Goal: Task Accomplishment & Management: Manage account settings

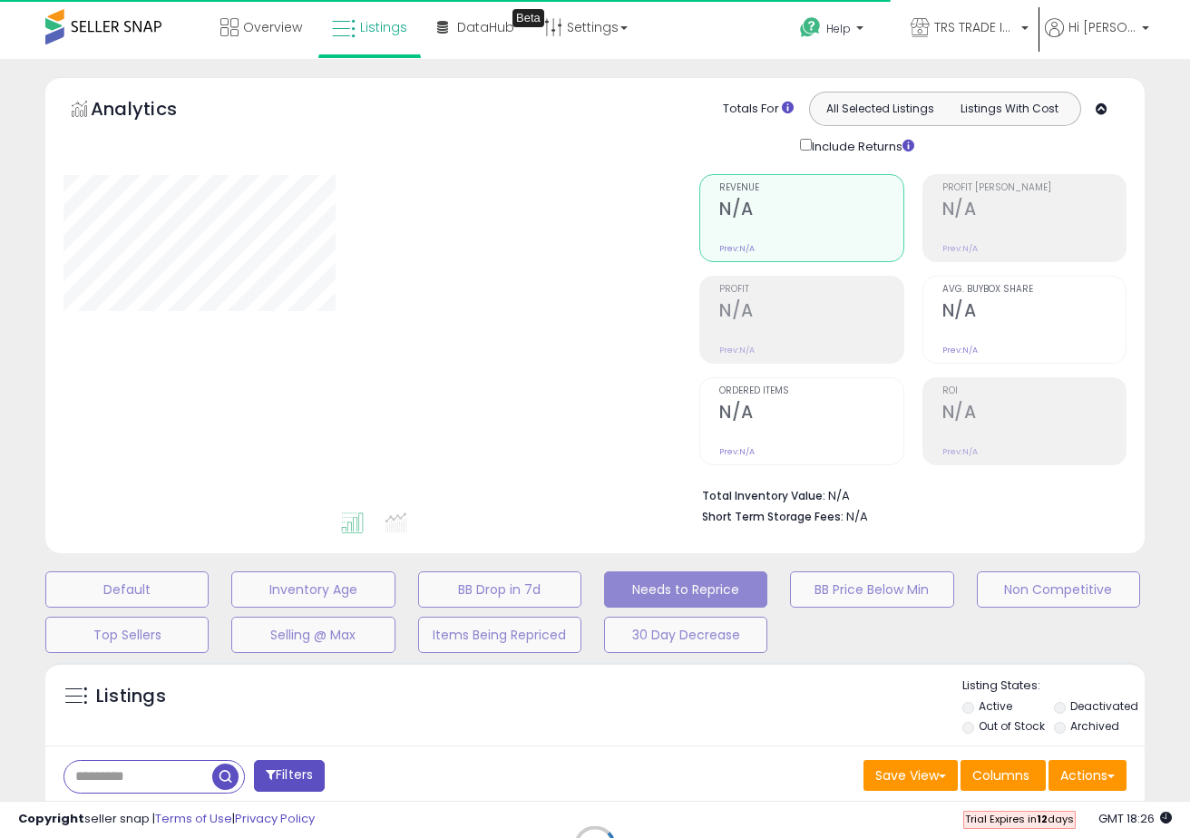
select select "**"
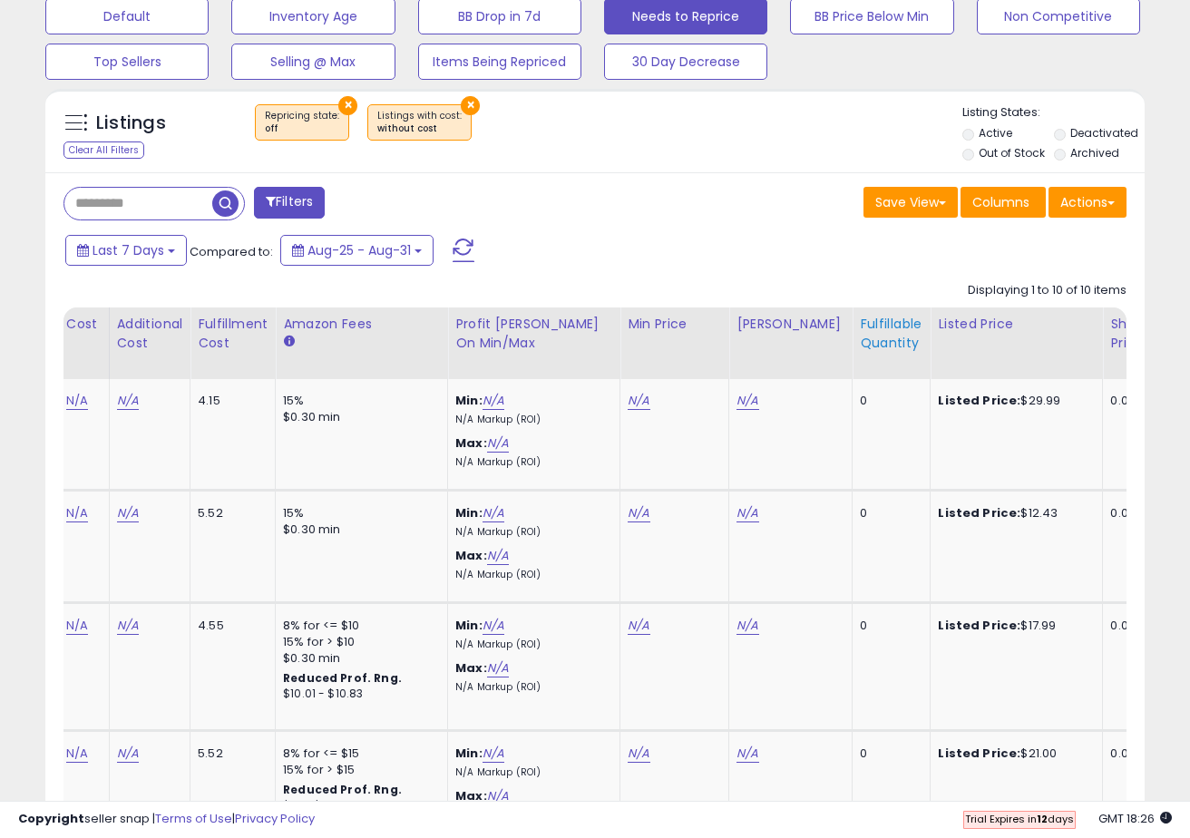
click at [878, 337] on div "Fulfillable Quantity" at bounding box center [891, 334] width 63 height 38
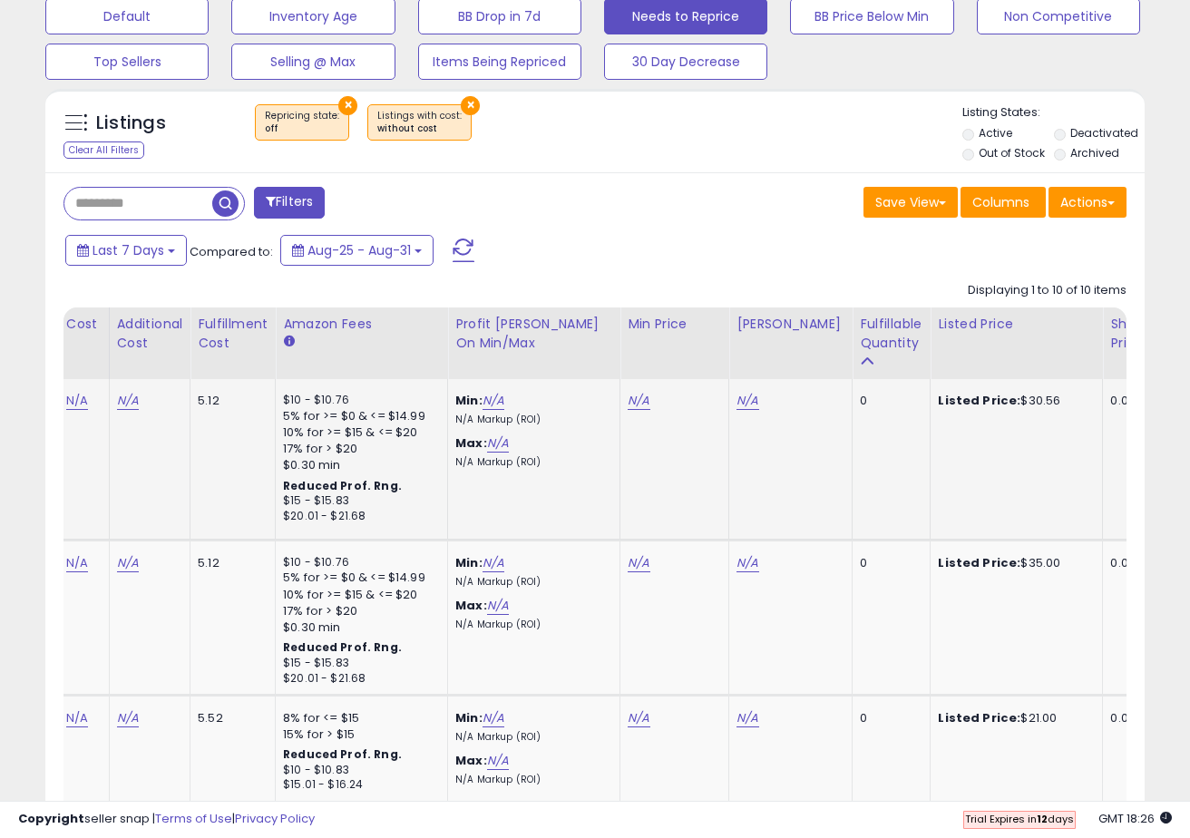
scroll to position [0, 499]
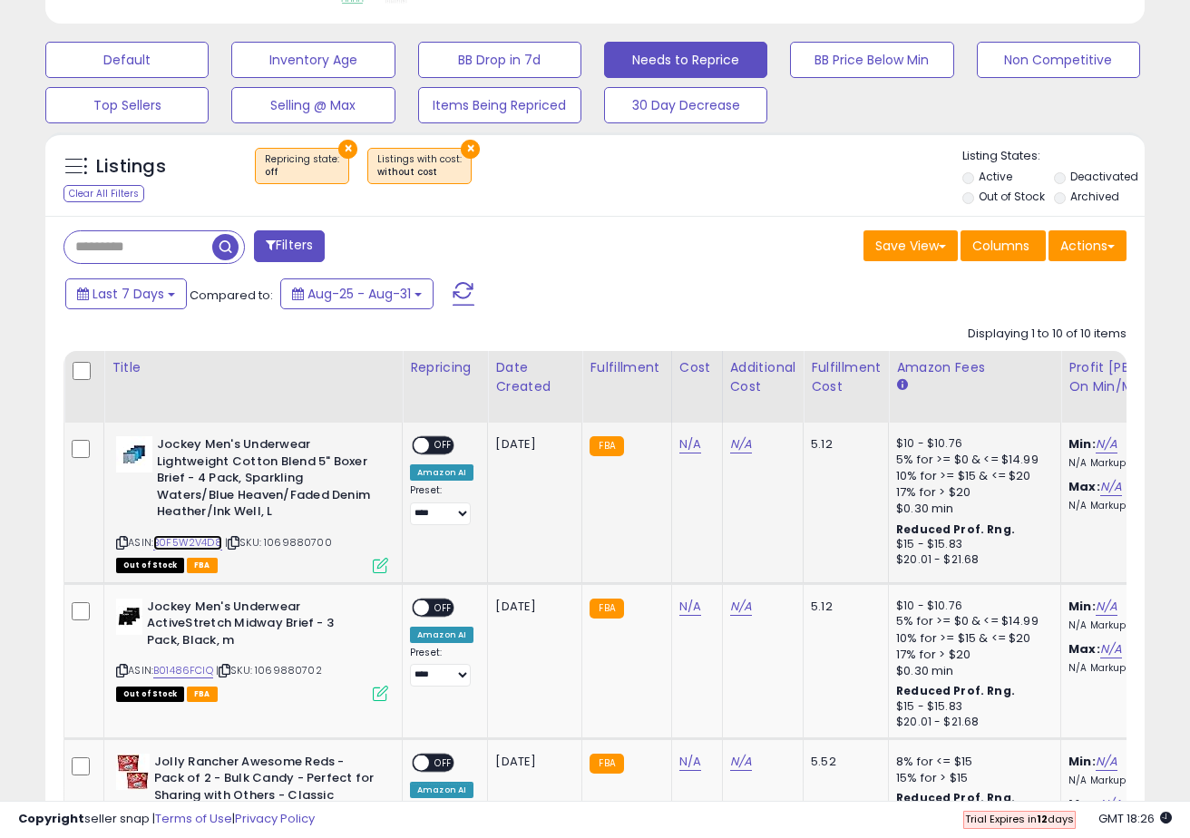
click at [213, 539] on link "B0F5W2V4D8" at bounding box center [187, 542] width 69 height 15
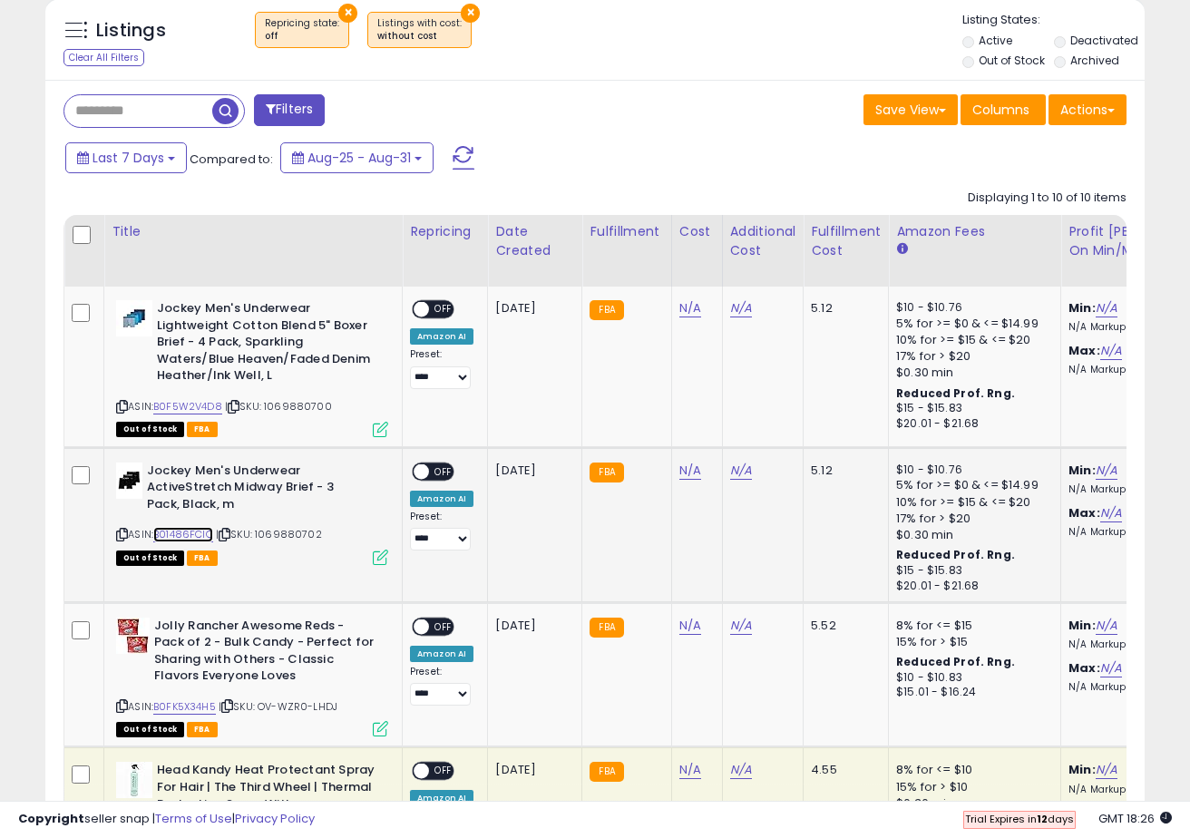
click at [195, 535] on link "B01486FCIQ" at bounding box center [183, 534] width 60 height 15
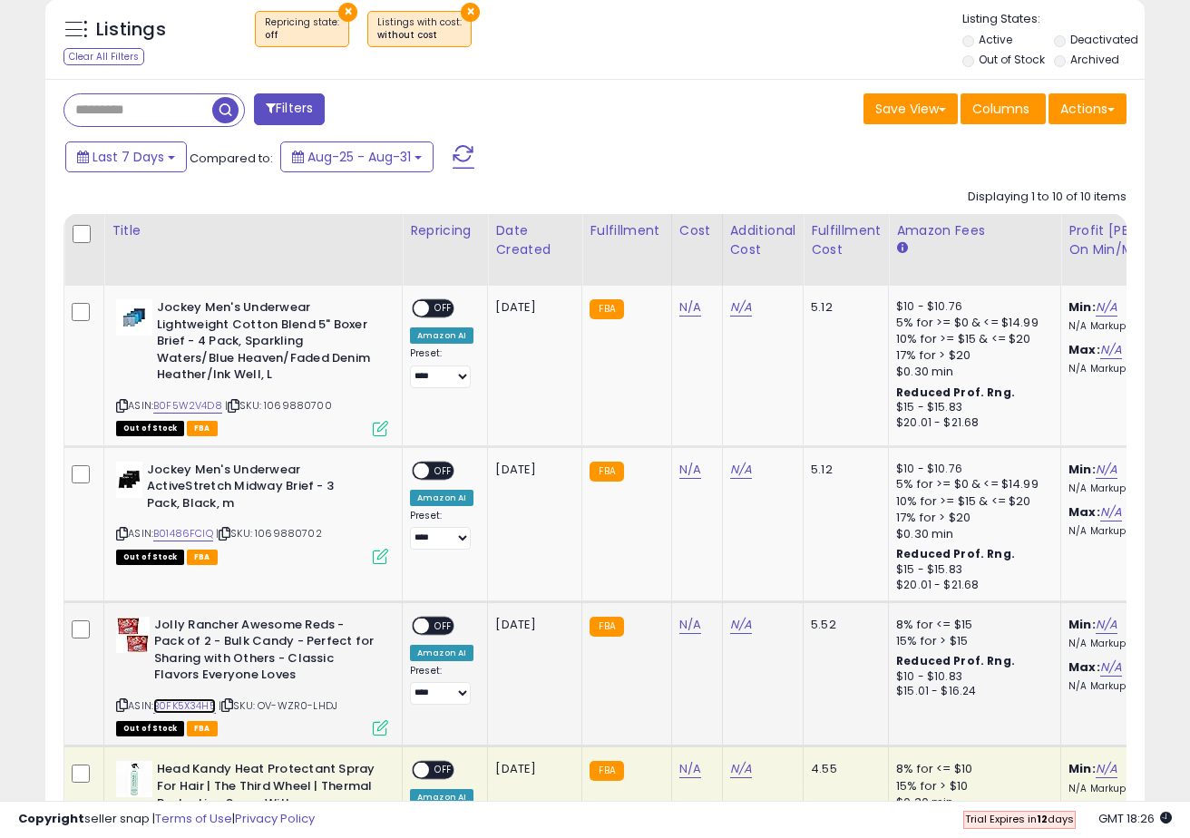
click at [185, 705] on link "B0FK5X34H5" at bounding box center [184, 705] width 63 height 15
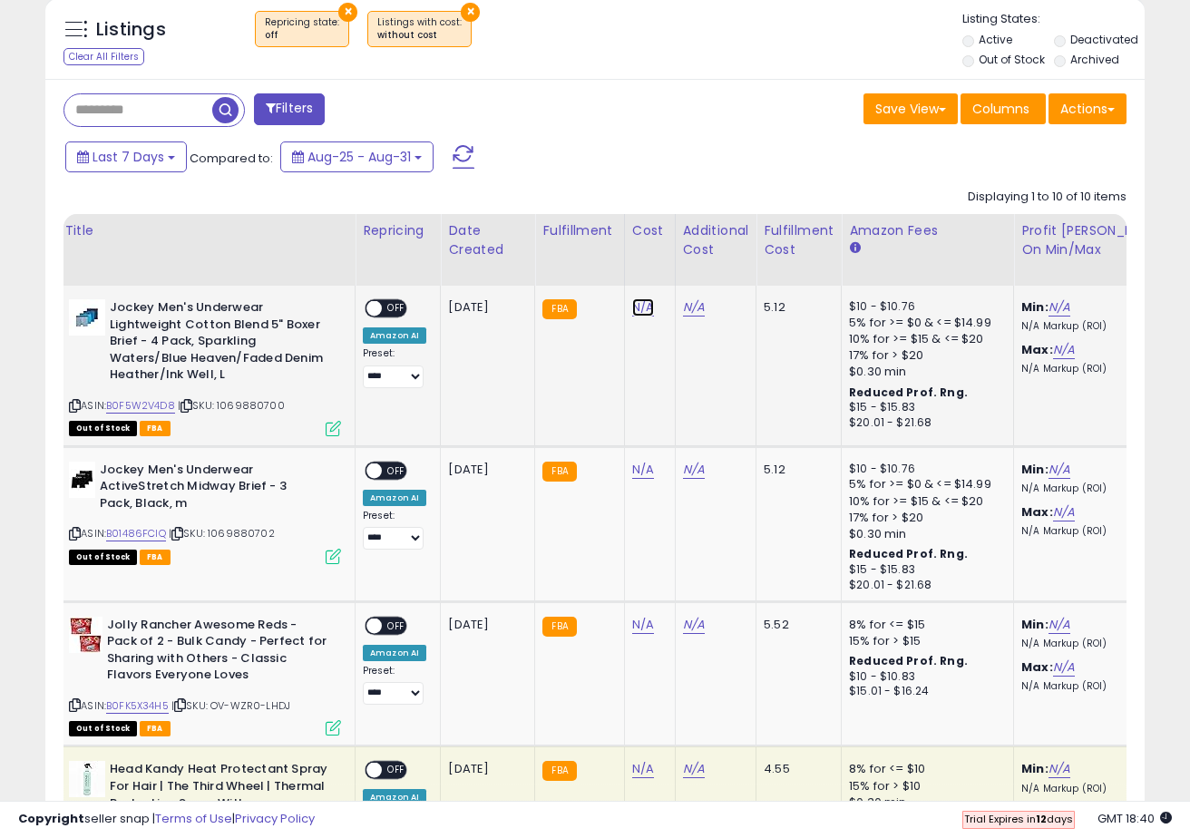
click at [643, 304] on link "N/A" at bounding box center [643, 307] width 22 height 18
type input "*****"
click at [702, 266] on icon "submit" at bounding box center [696, 261] width 11 height 11
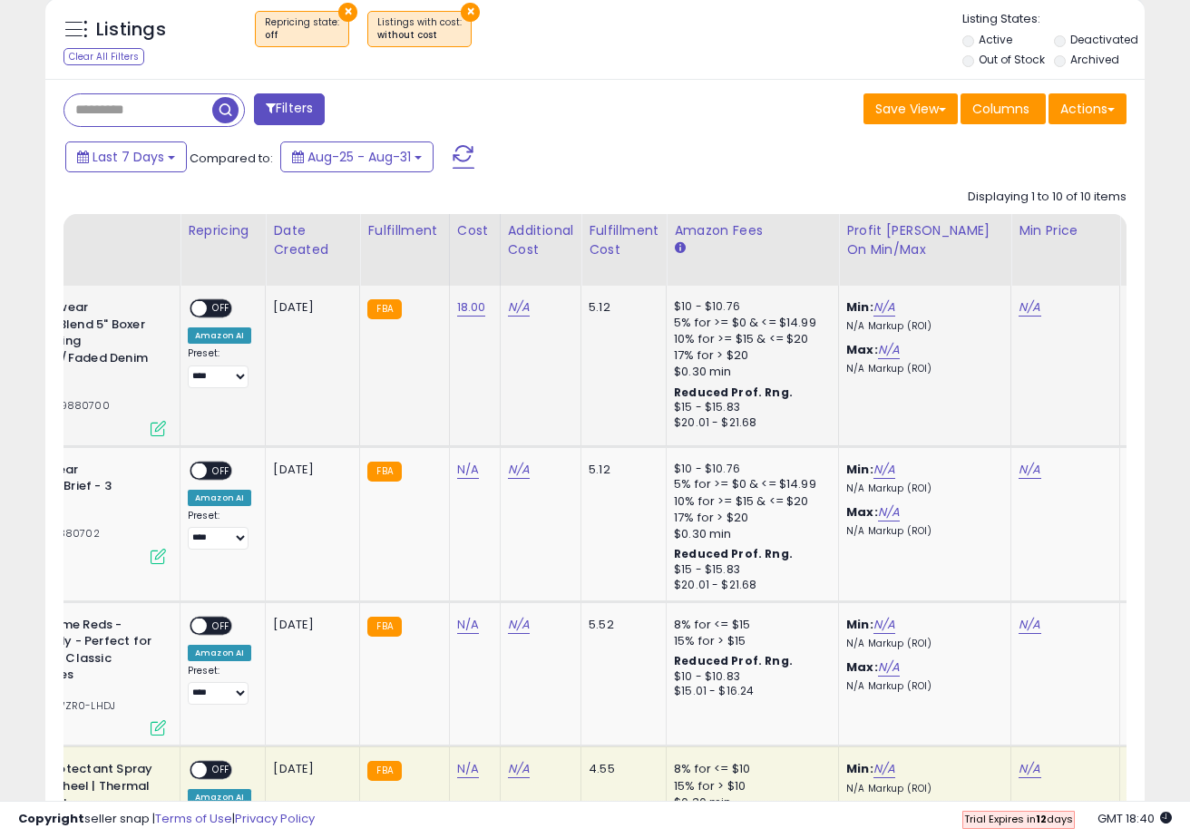
scroll to position [0, 236]
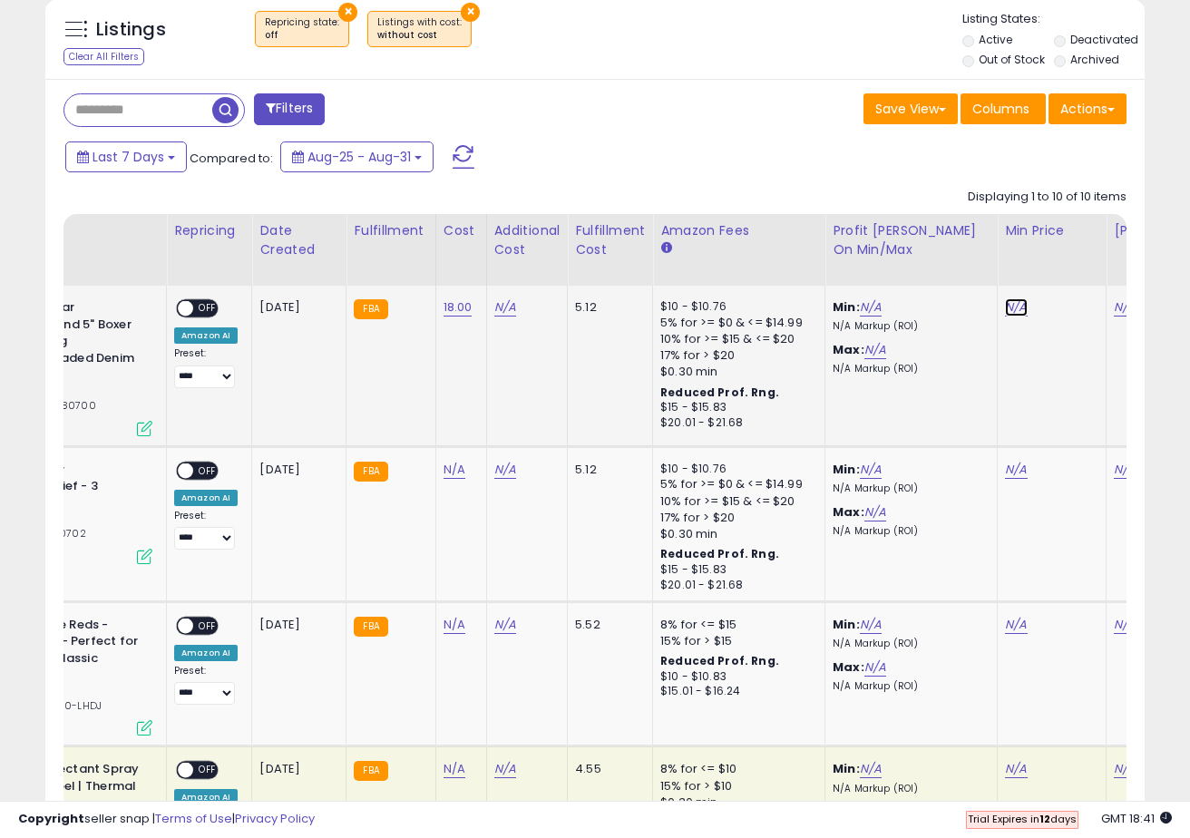
click at [1007, 306] on link "N/A" at bounding box center [1016, 307] width 22 height 18
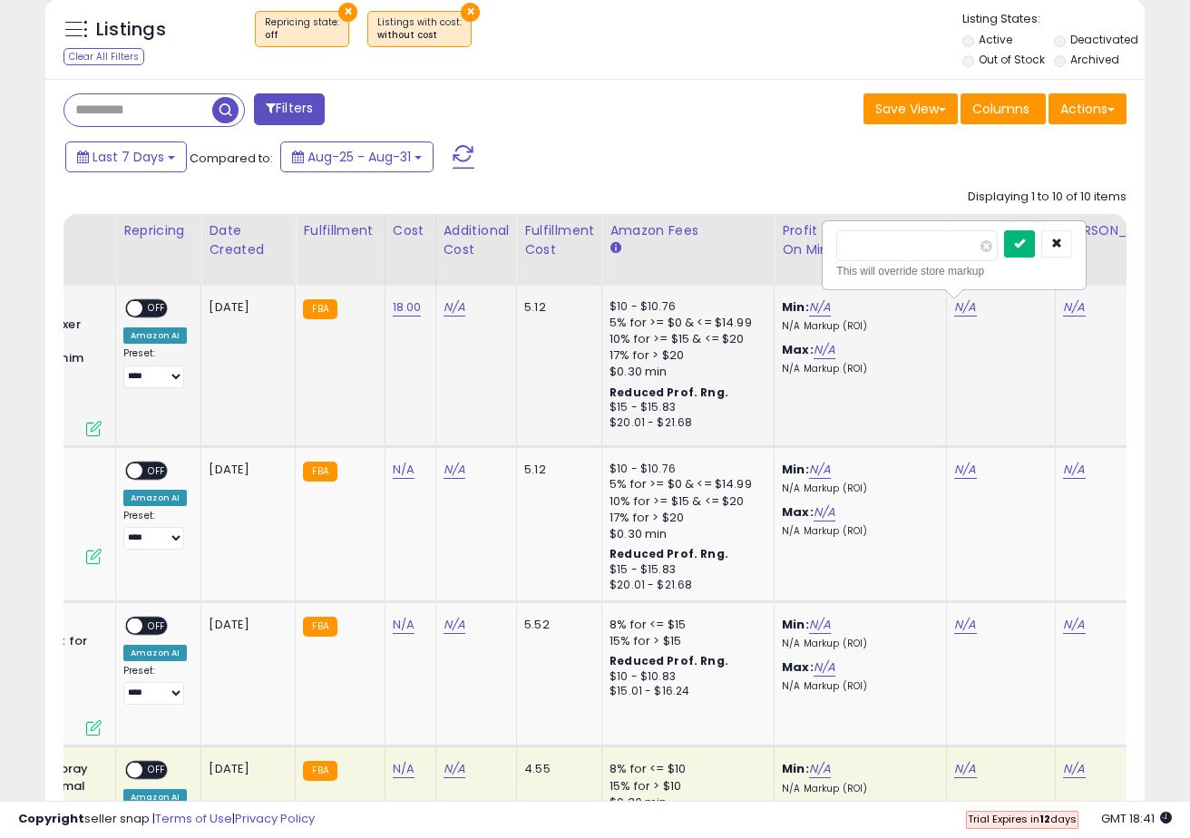
type input "**"
click at [1035, 235] on button "submit" at bounding box center [1019, 243] width 31 height 27
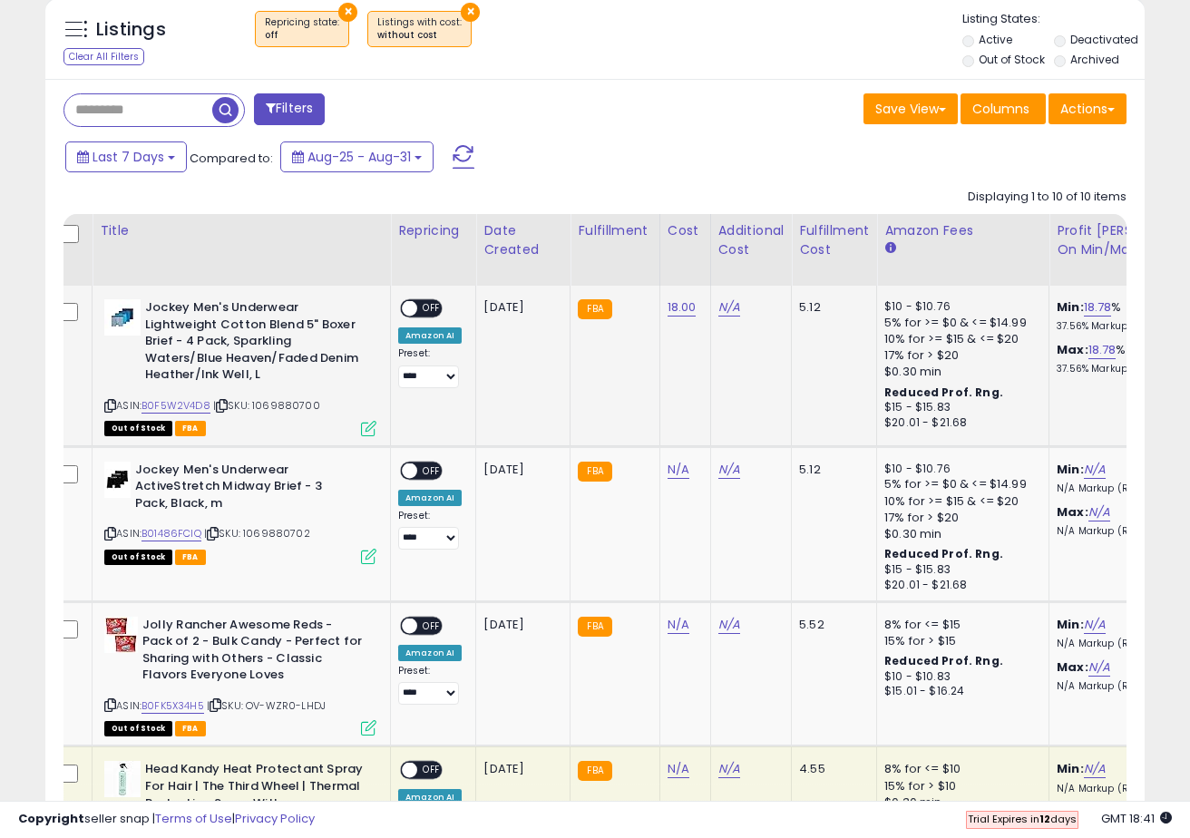
scroll to position [0, 0]
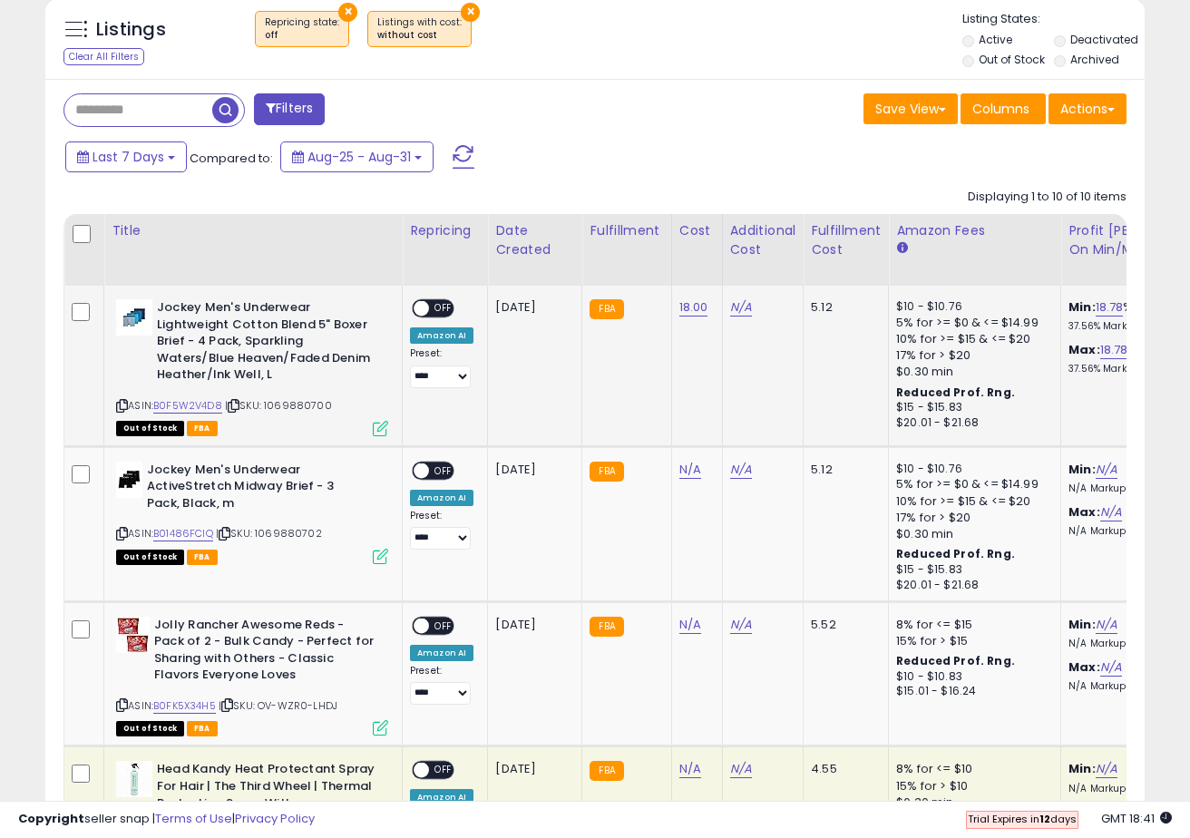
click at [441, 302] on span "OFF" at bounding box center [443, 308] width 29 height 15
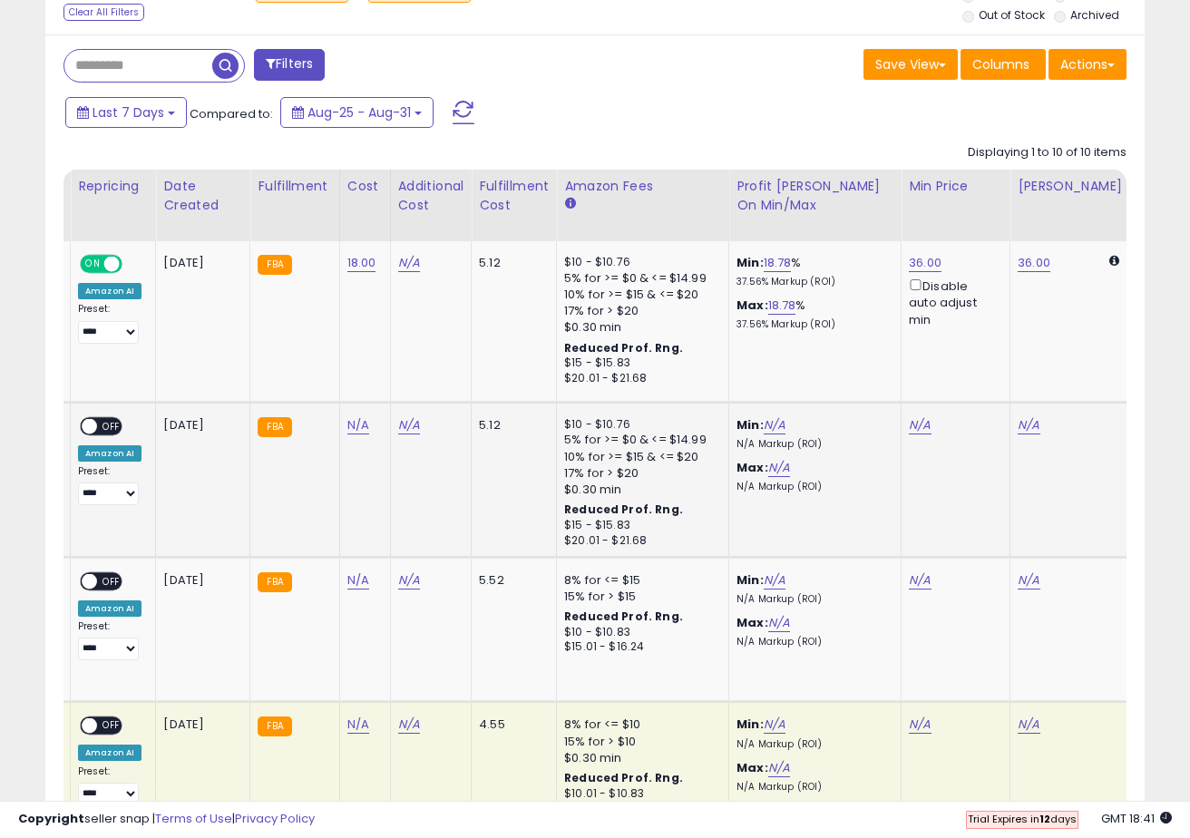
scroll to position [0, 358]
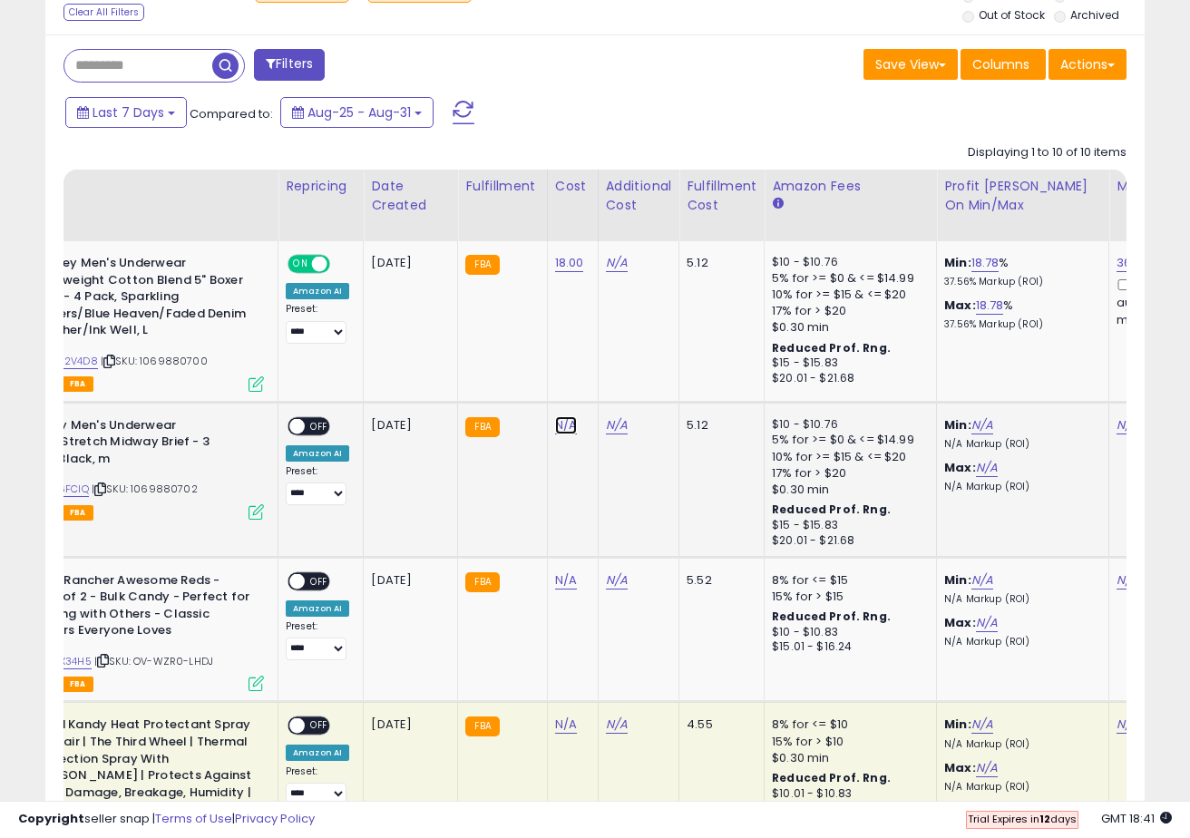
click at [568, 420] on link "N/A" at bounding box center [566, 425] width 22 height 18
type input "*****"
click at [625, 376] on button "submit" at bounding box center [619, 379] width 31 height 27
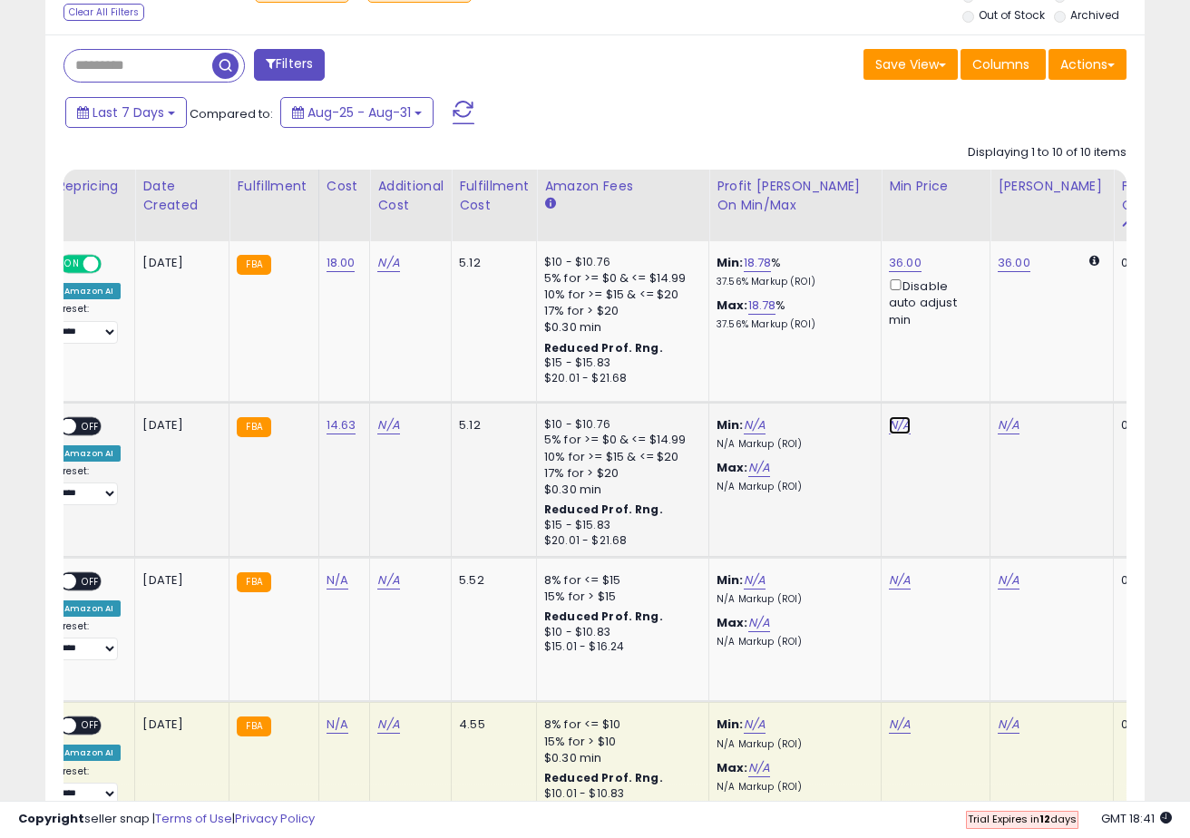
click at [898, 419] on link "N/A" at bounding box center [900, 425] width 22 height 18
type input "**"
click at [958, 357] on icon "submit" at bounding box center [953, 360] width 11 height 11
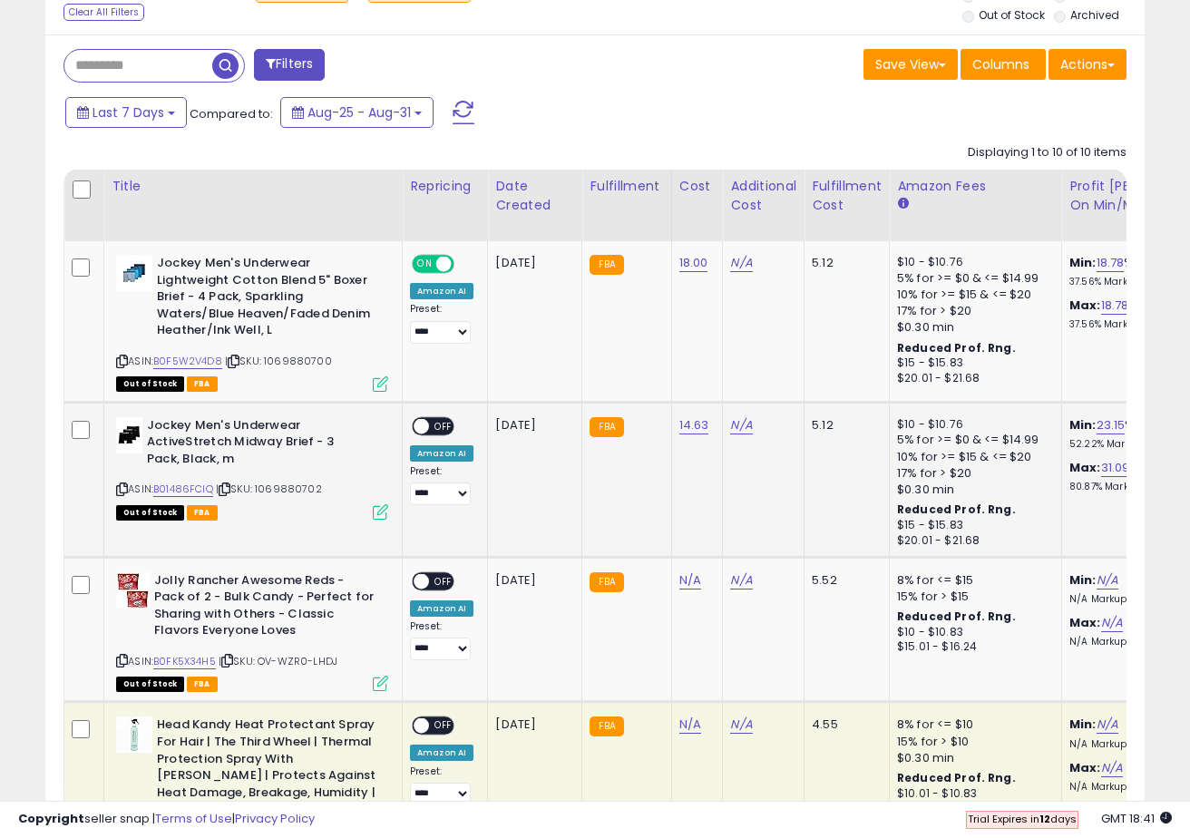
click at [429, 419] on div "ON OFF" at bounding box center [413, 425] width 43 height 15
click at [441, 425] on span "OFF" at bounding box center [443, 425] width 29 height 15
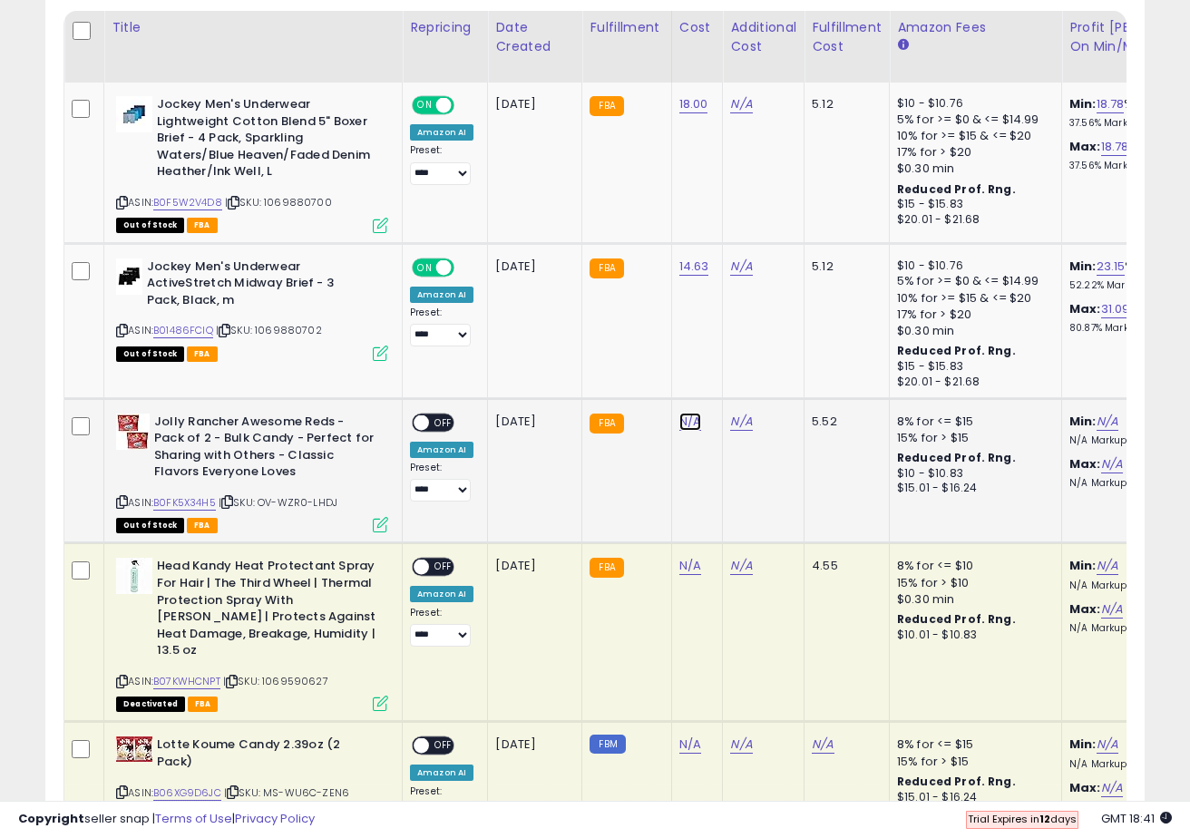
click at [685, 416] on link "N/A" at bounding box center [690, 422] width 22 height 18
type input "****"
click at [749, 374] on button "submit" at bounding box center [743, 376] width 31 height 27
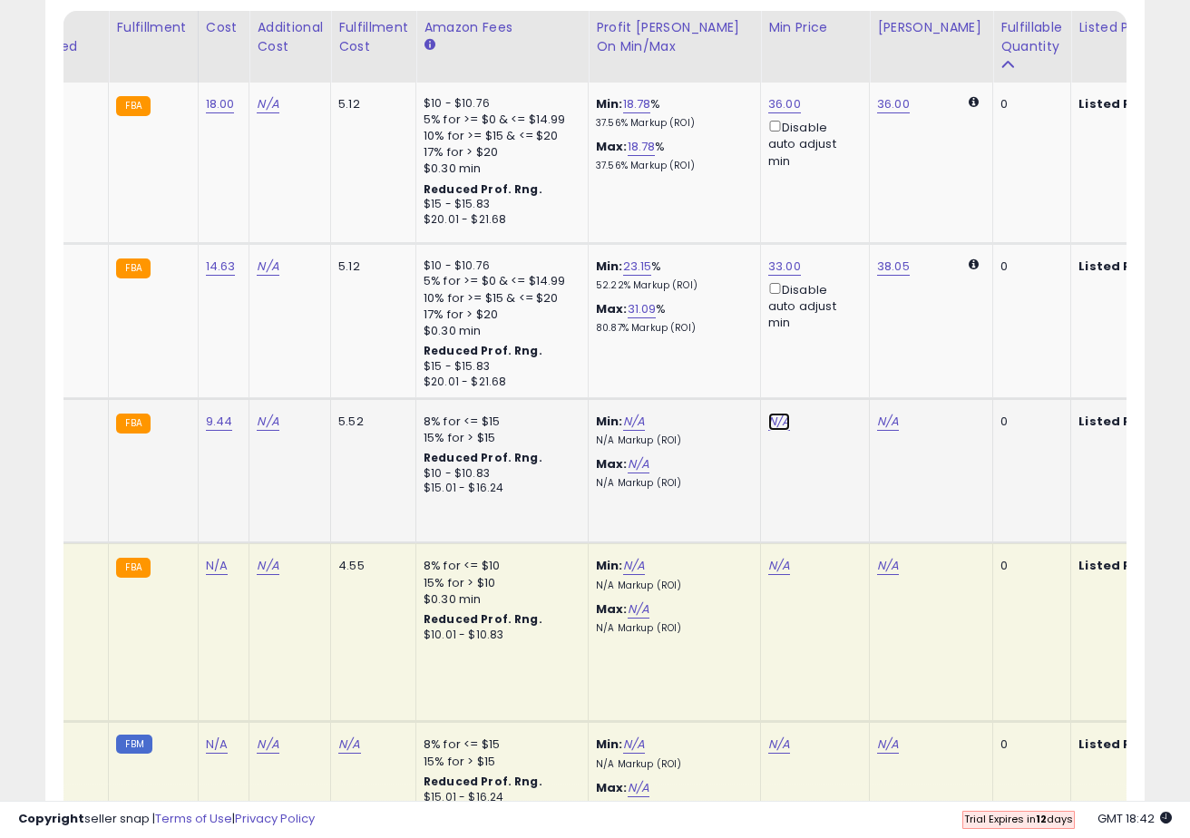
click at [775, 417] on link "N/A" at bounding box center [779, 422] width 22 height 18
type input "**"
click at [844, 365] on button "submit" at bounding box center [832, 358] width 31 height 27
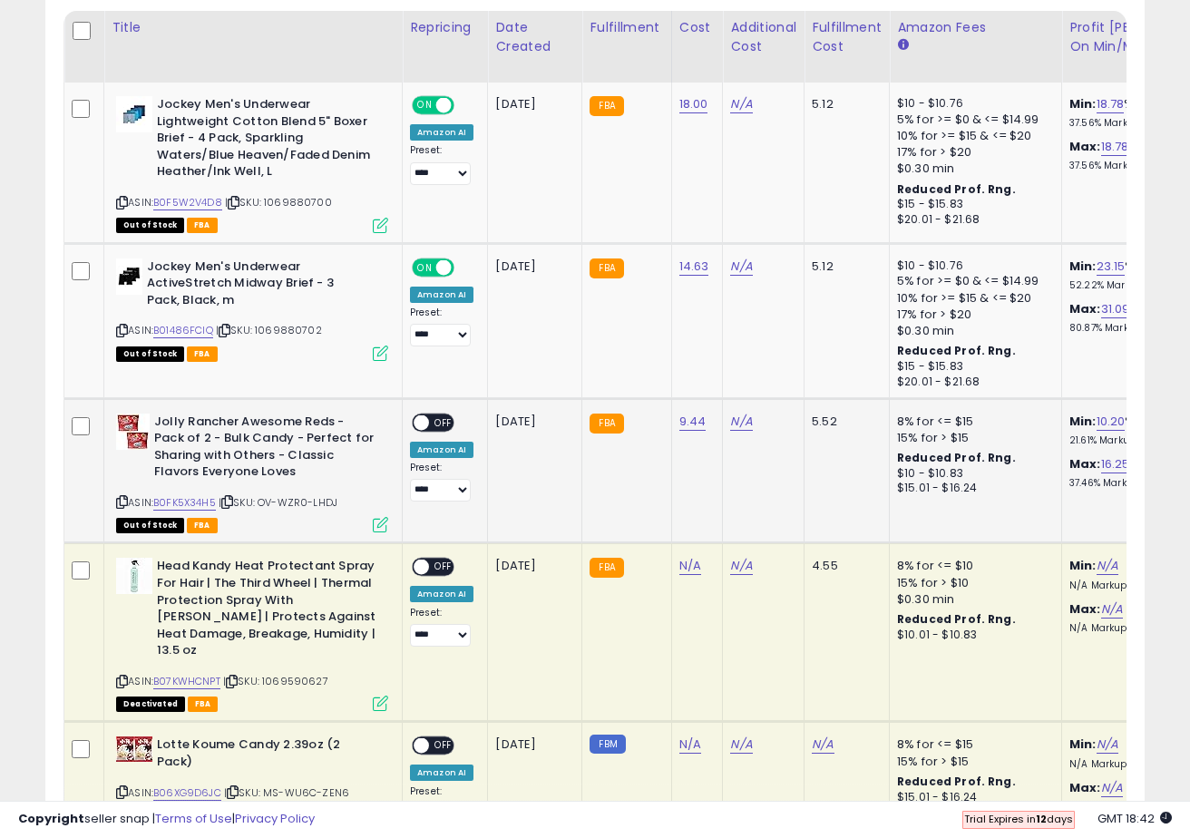
click at [429, 421] on span "OFF" at bounding box center [443, 421] width 29 height 15
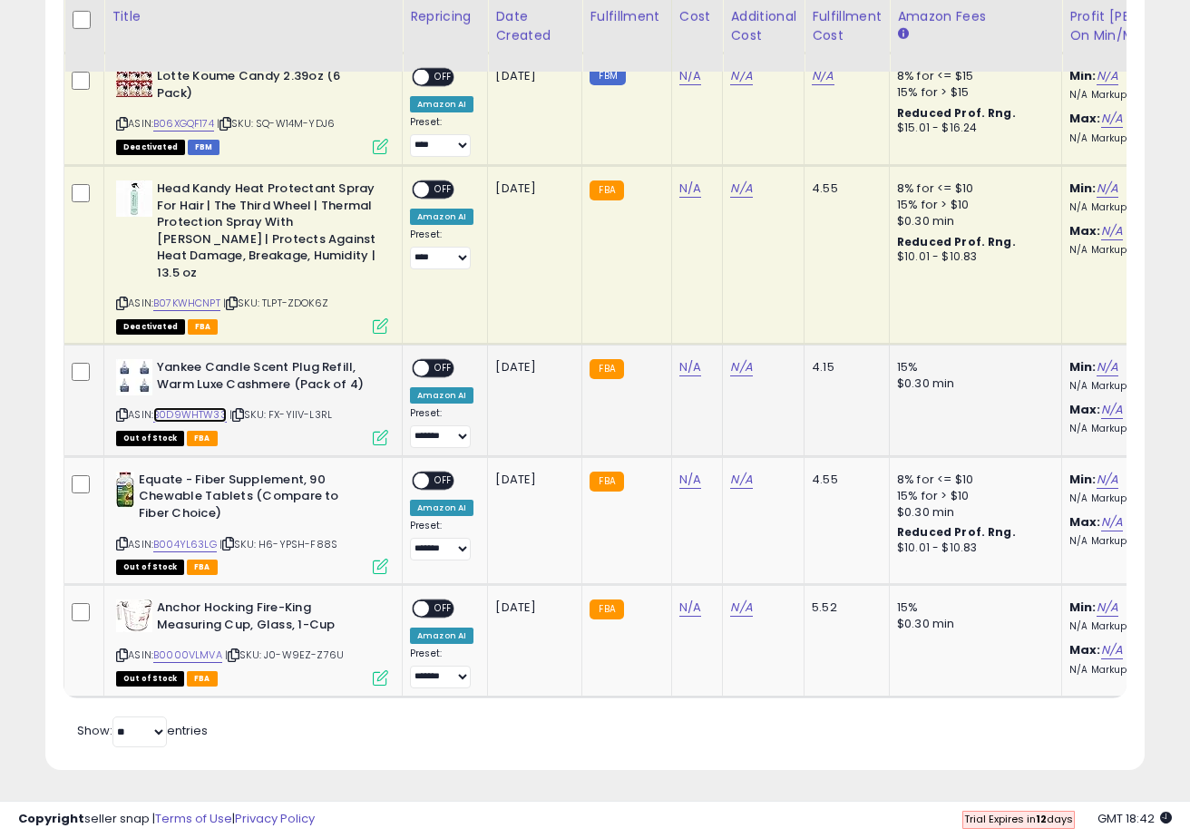
click at [209, 415] on link "B0D9WHTW33" at bounding box center [189, 414] width 73 height 15
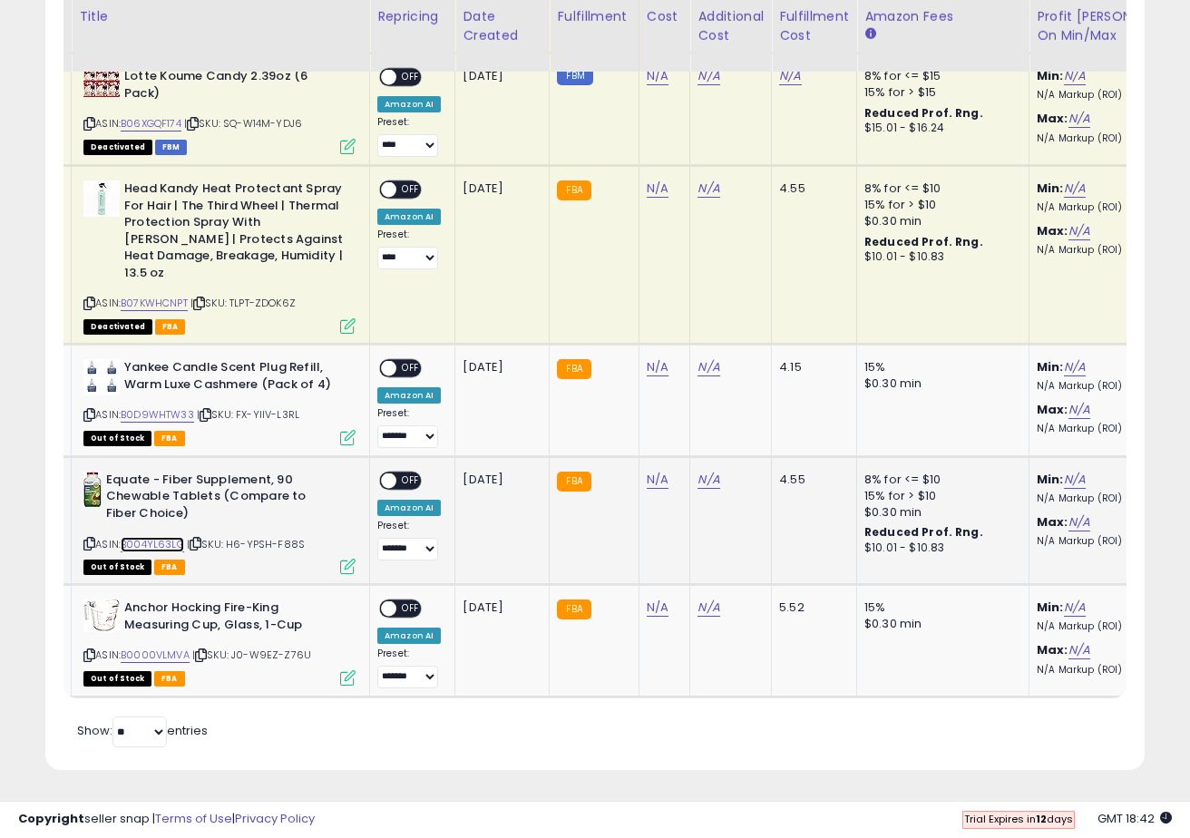
click at [171, 539] on link "B004YL63LG" at bounding box center [152, 544] width 63 height 15
click at [148, 652] on link "B0000VLMVA" at bounding box center [155, 654] width 69 height 15
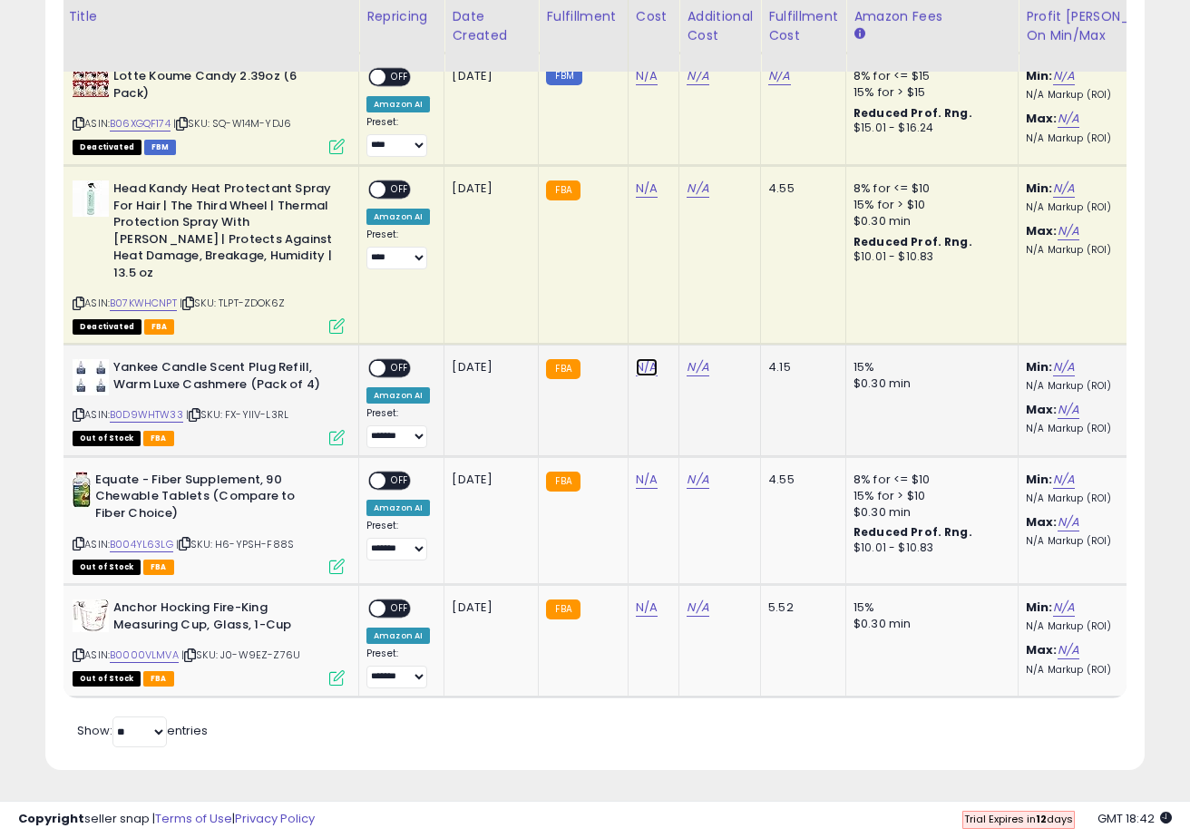
click at [639, 371] on link "N/A" at bounding box center [647, 367] width 22 height 18
type input "*****"
click at [712, 314] on button "submit" at bounding box center [700, 321] width 31 height 27
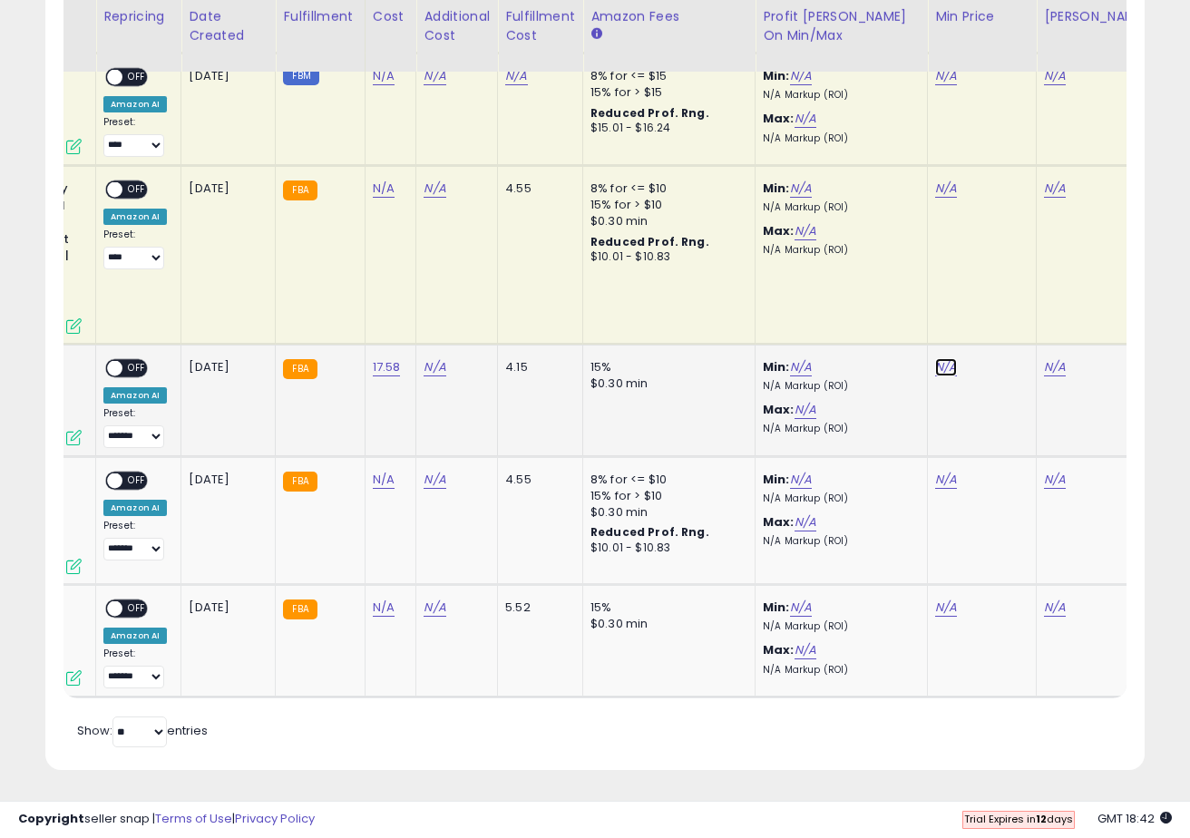
click at [948, 368] on link "N/A" at bounding box center [946, 367] width 22 height 18
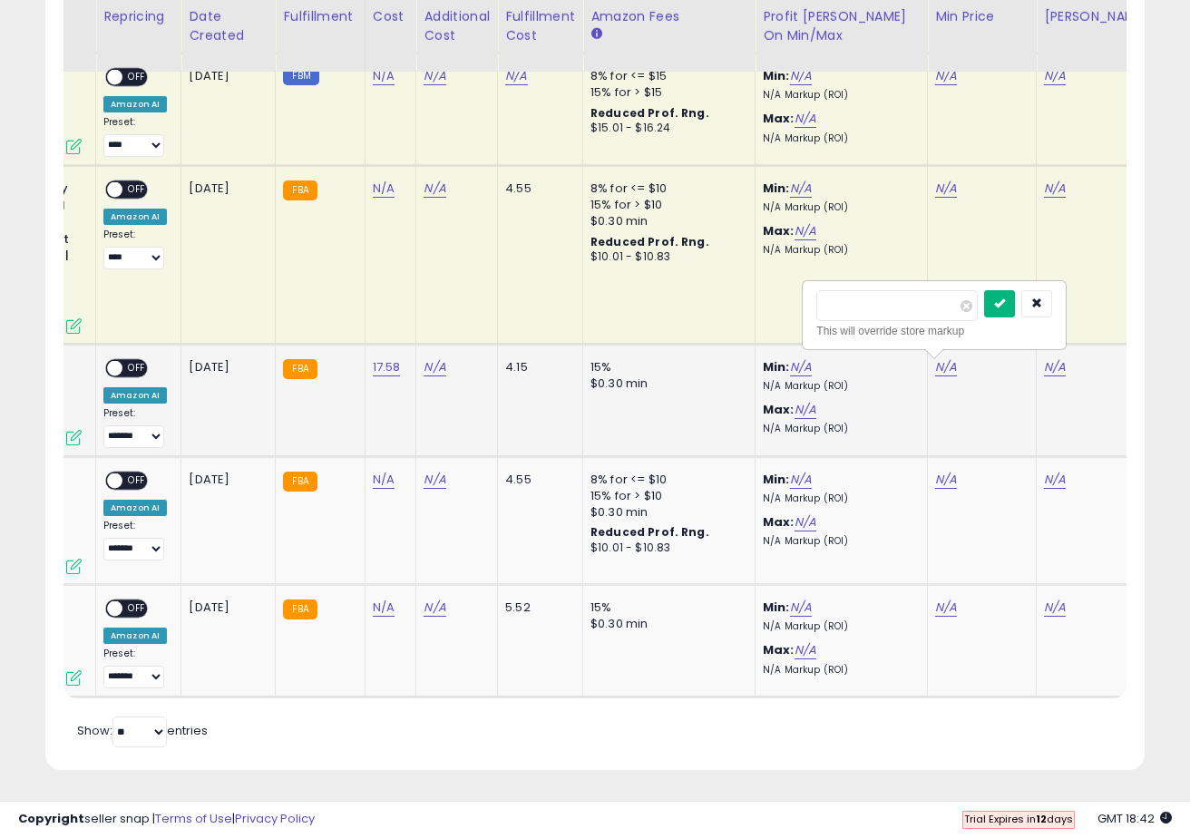
type input "**"
click at [1005, 306] on icon "submit" at bounding box center [999, 302] width 11 height 11
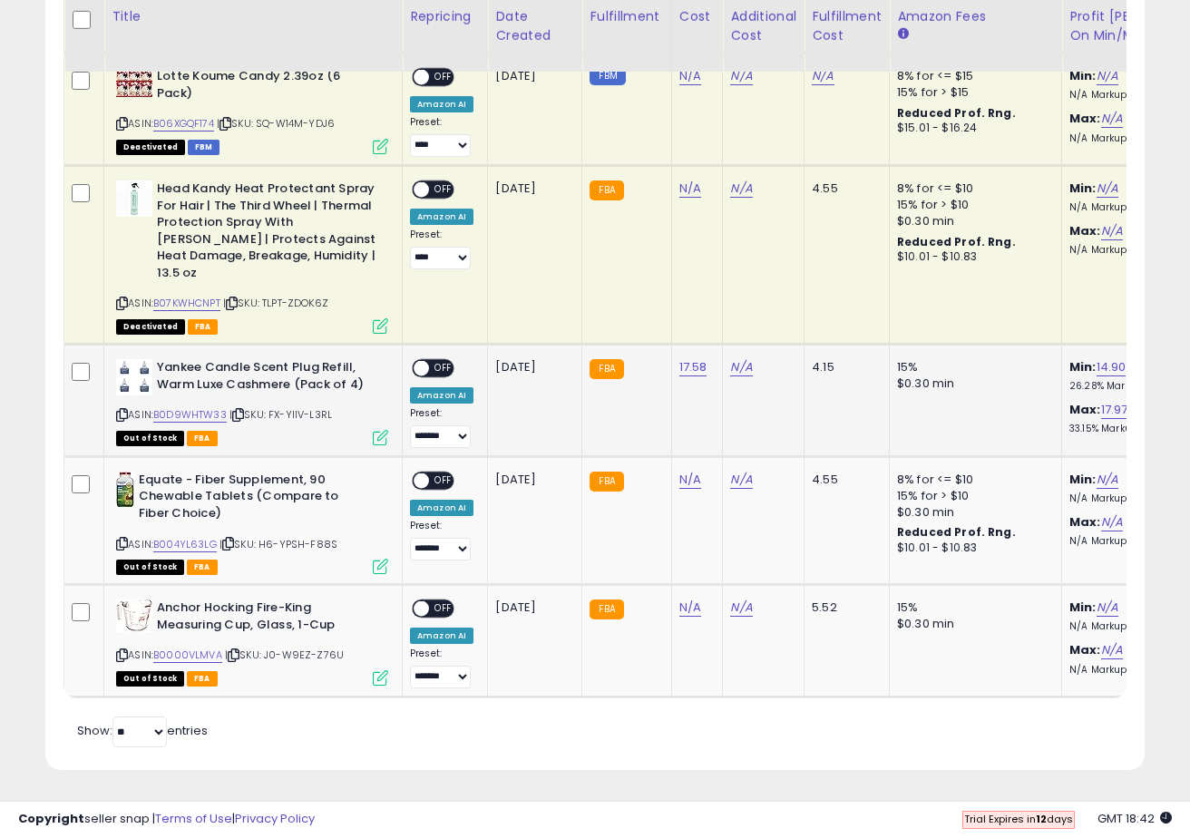
click at [435, 365] on span "OFF" at bounding box center [443, 368] width 29 height 15
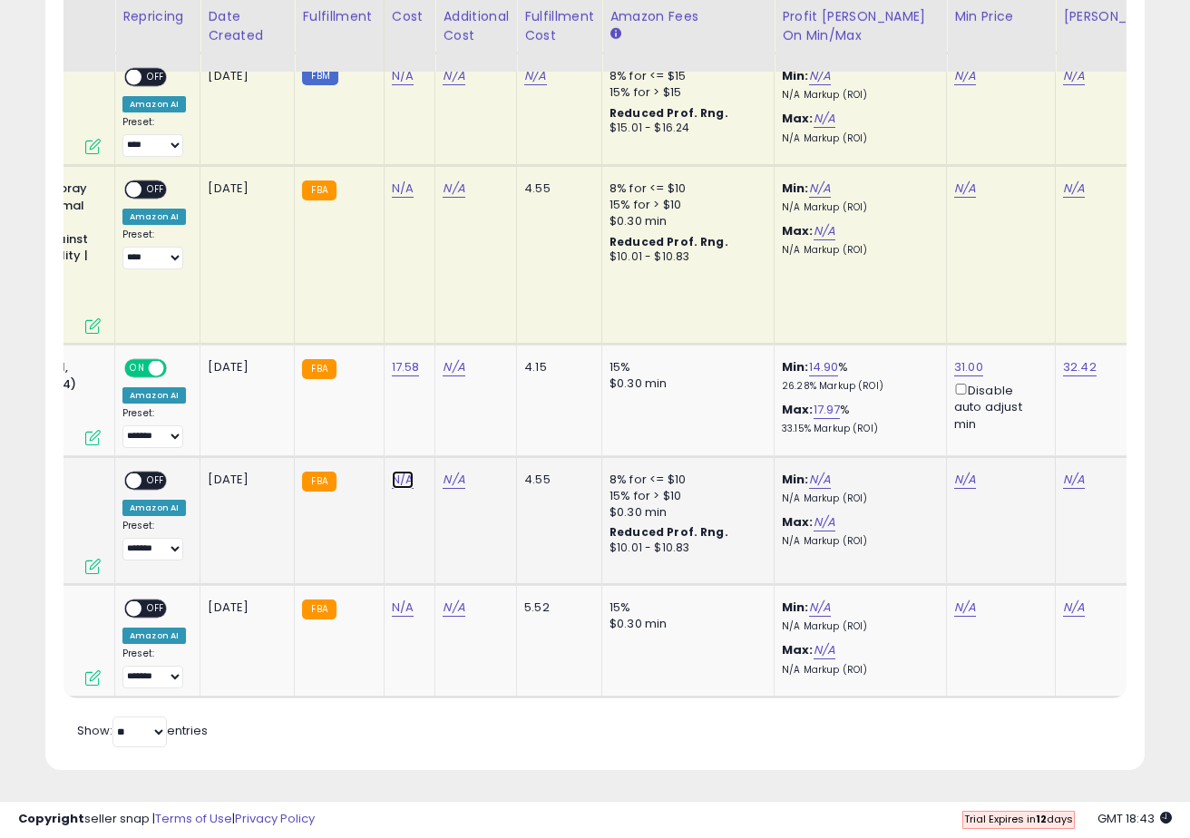
click at [401, 478] on link "N/A" at bounding box center [403, 480] width 22 height 18
type input "****"
click at [462, 433] on icon "submit" at bounding box center [456, 433] width 11 height 11
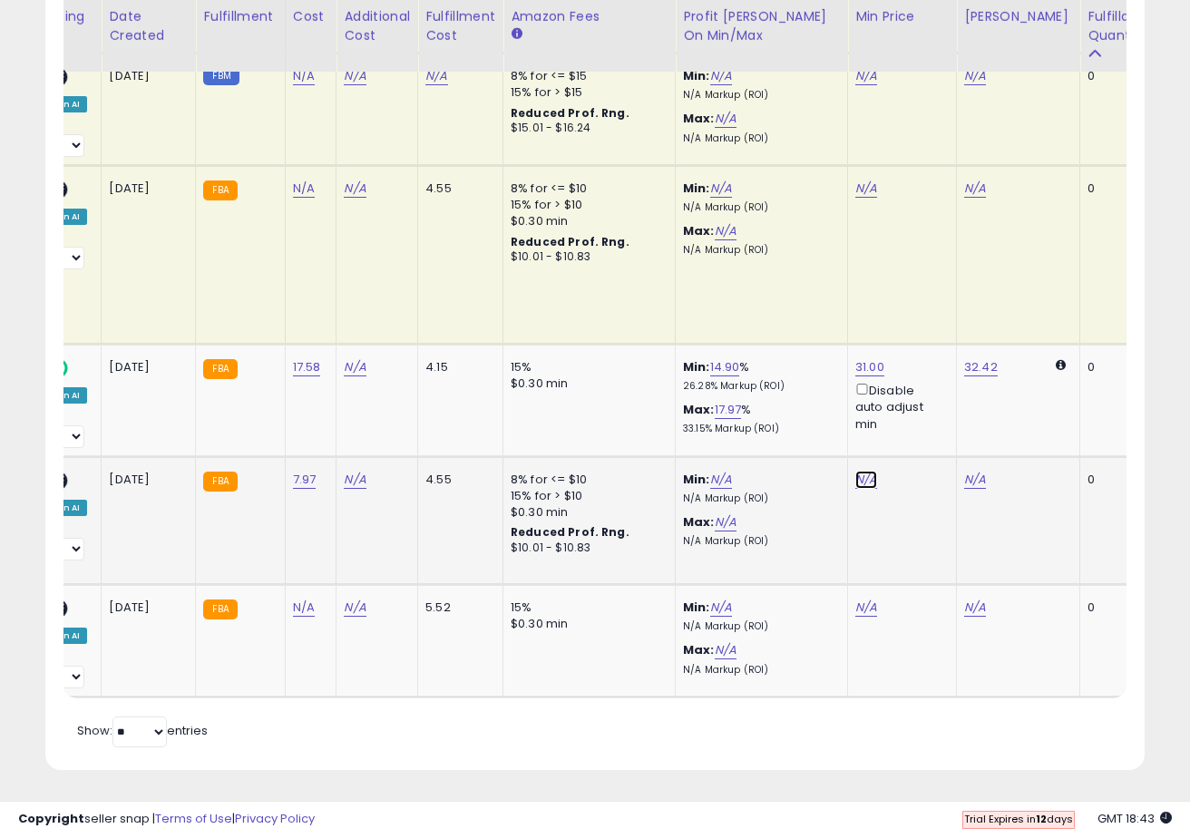
click at [855, 481] on link "N/A" at bounding box center [866, 480] width 22 height 18
type input "*****"
click at [925, 412] on button "submit" at bounding box center [919, 416] width 31 height 27
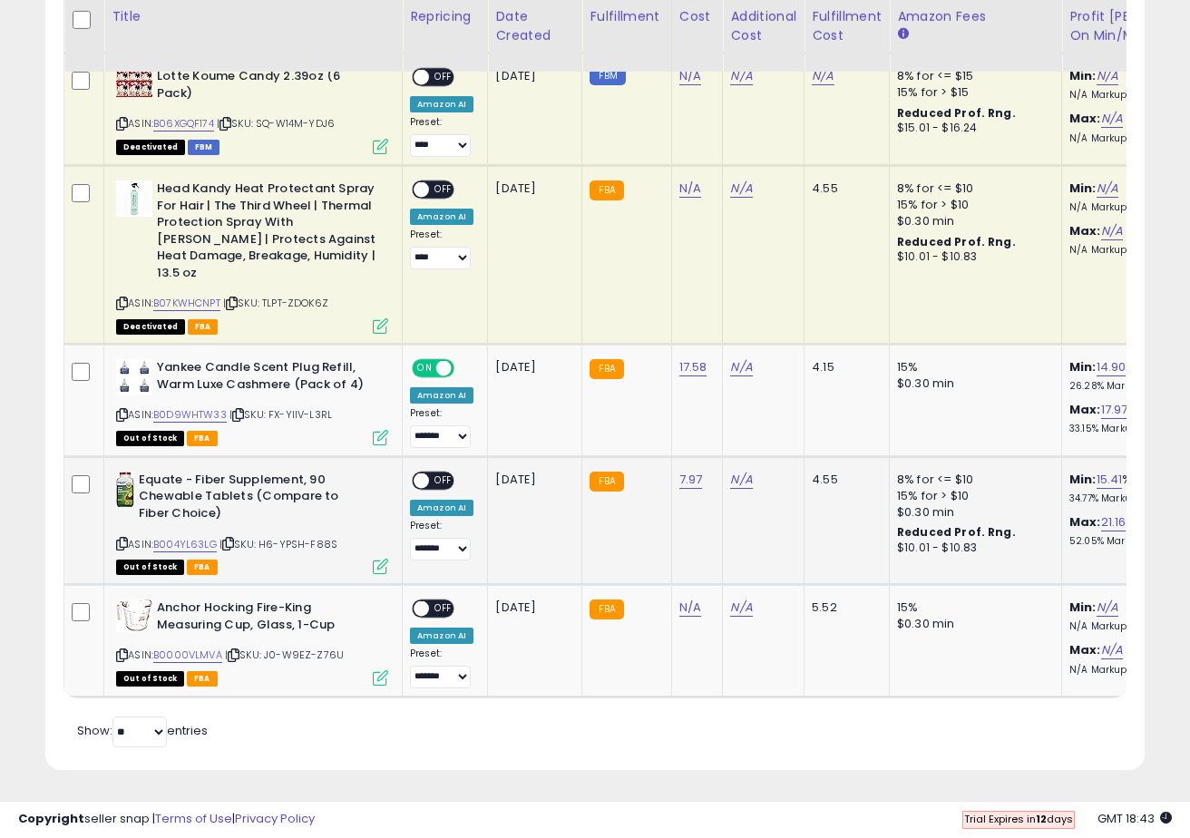
click at [429, 487] on div "ON OFF" at bounding box center [413, 479] width 43 height 15
click at [429, 472] on div "ON OFF" at bounding box center [433, 480] width 43 height 19
click at [424, 475] on span at bounding box center [420, 479] width 15 height 15
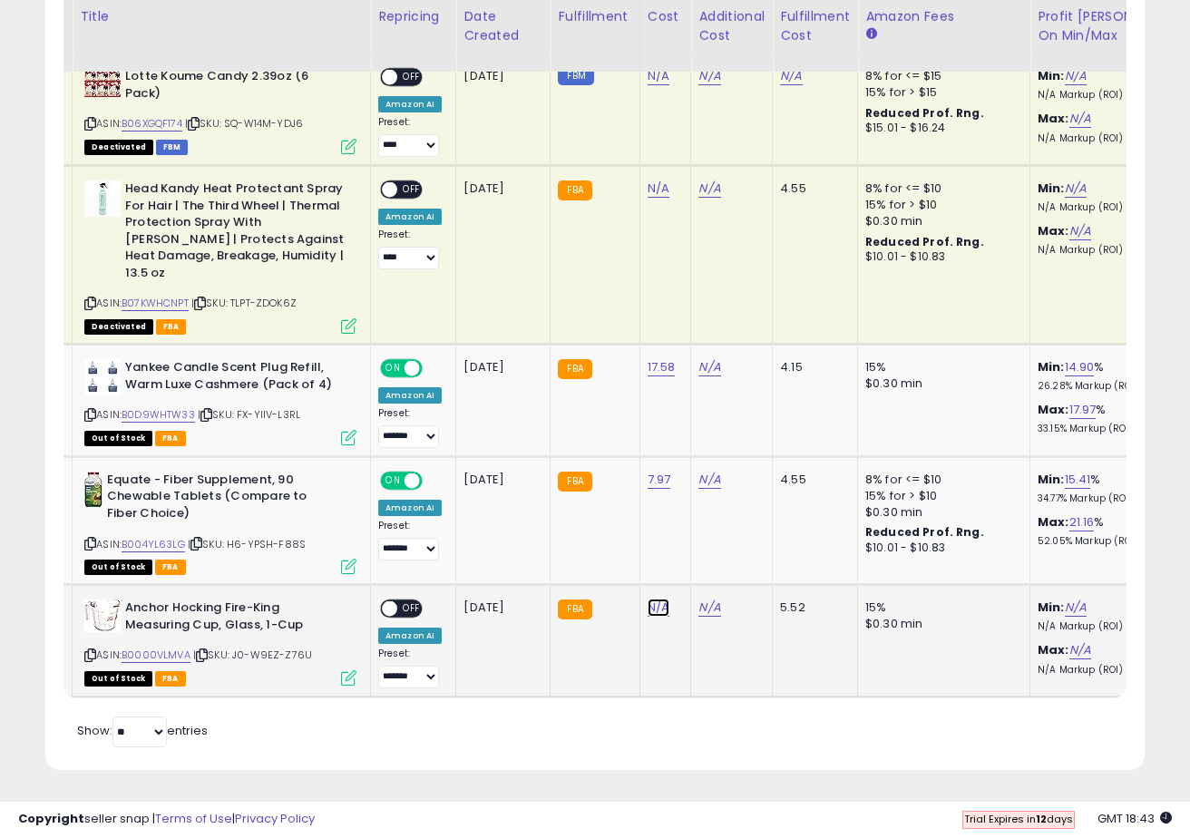
click at [652, 615] on link "N/A" at bounding box center [658, 607] width 22 height 18
type input "****"
click at [717, 559] on icon "submit" at bounding box center [711, 561] width 11 height 11
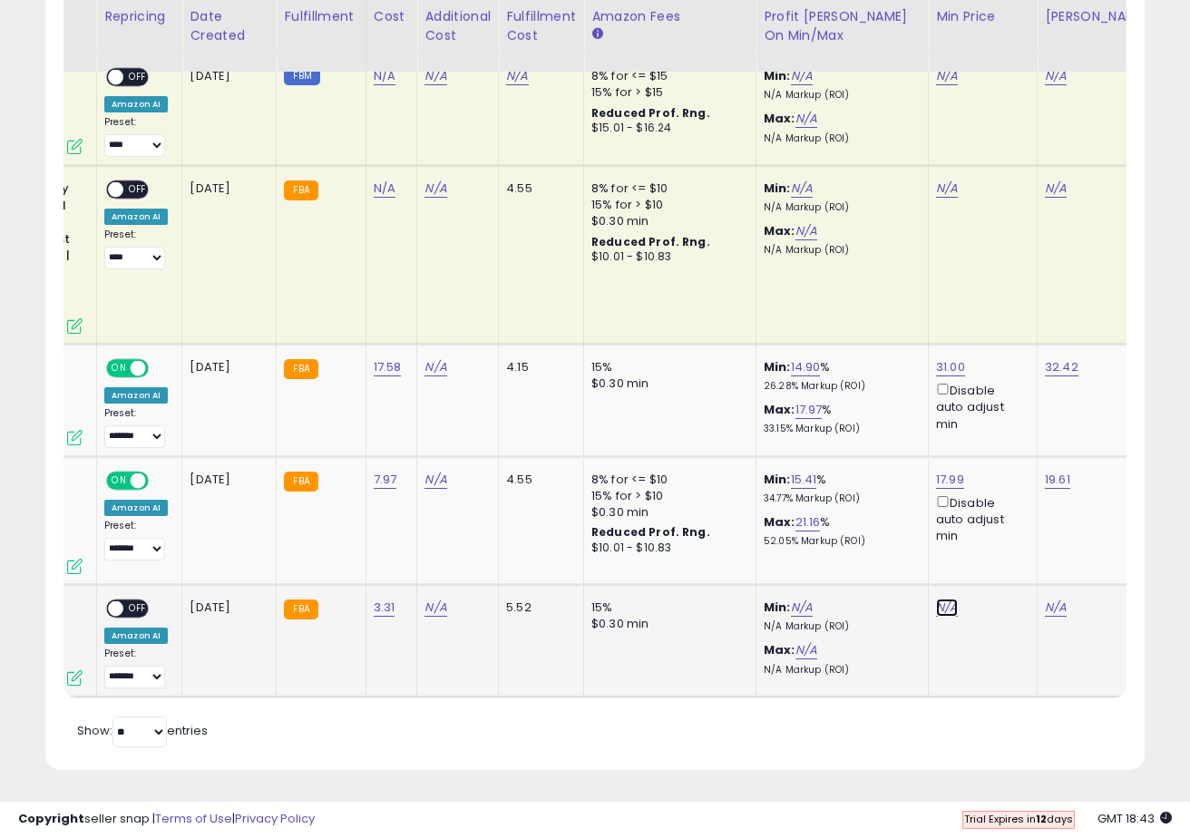
click at [947, 607] on link "N/A" at bounding box center [947, 607] width 22 height 18
type input "*****"
click at [1006, 549] on icon "submit" at bounding box center [1000, 543] width 11 height 11
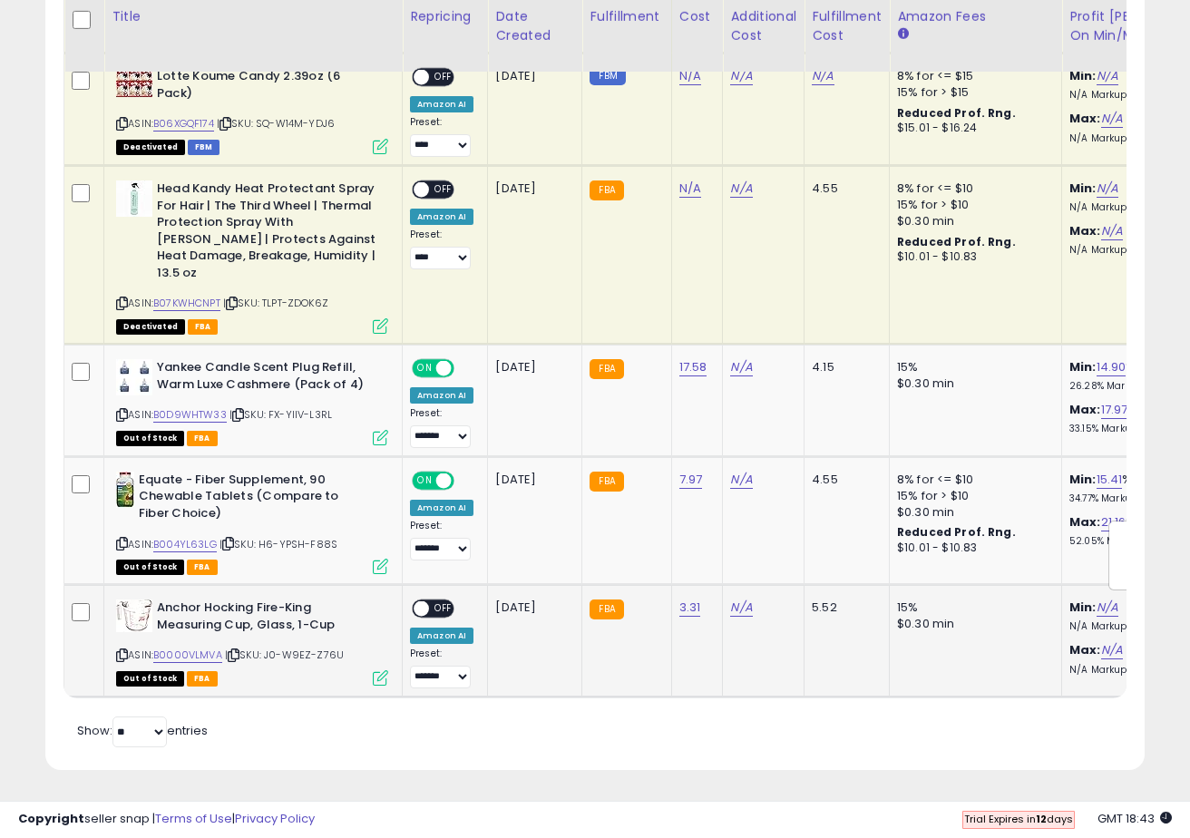
click at [438, 608] on span "OFF" at bounding box center [443, 608] width 29 height 15
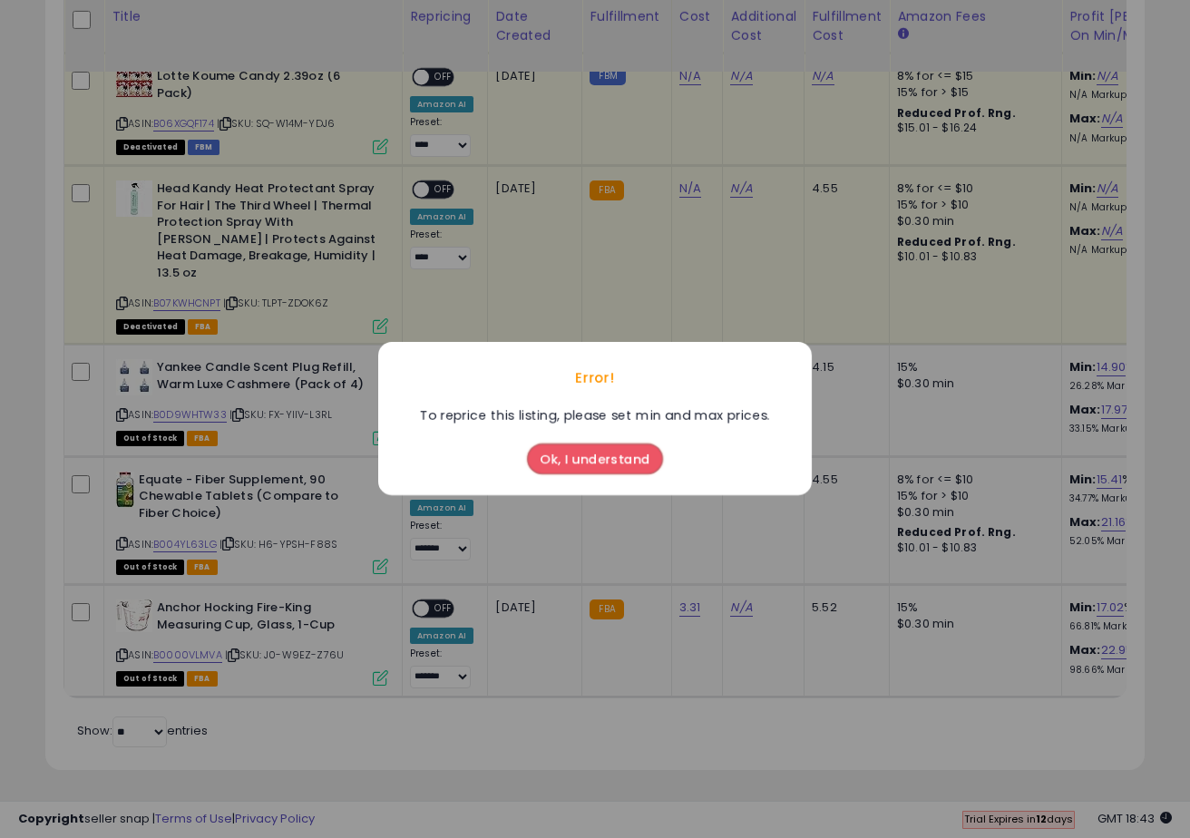
click at [611, 469] on button "Ok, I understand" at bounding box center [595, 459] width 136 height 31
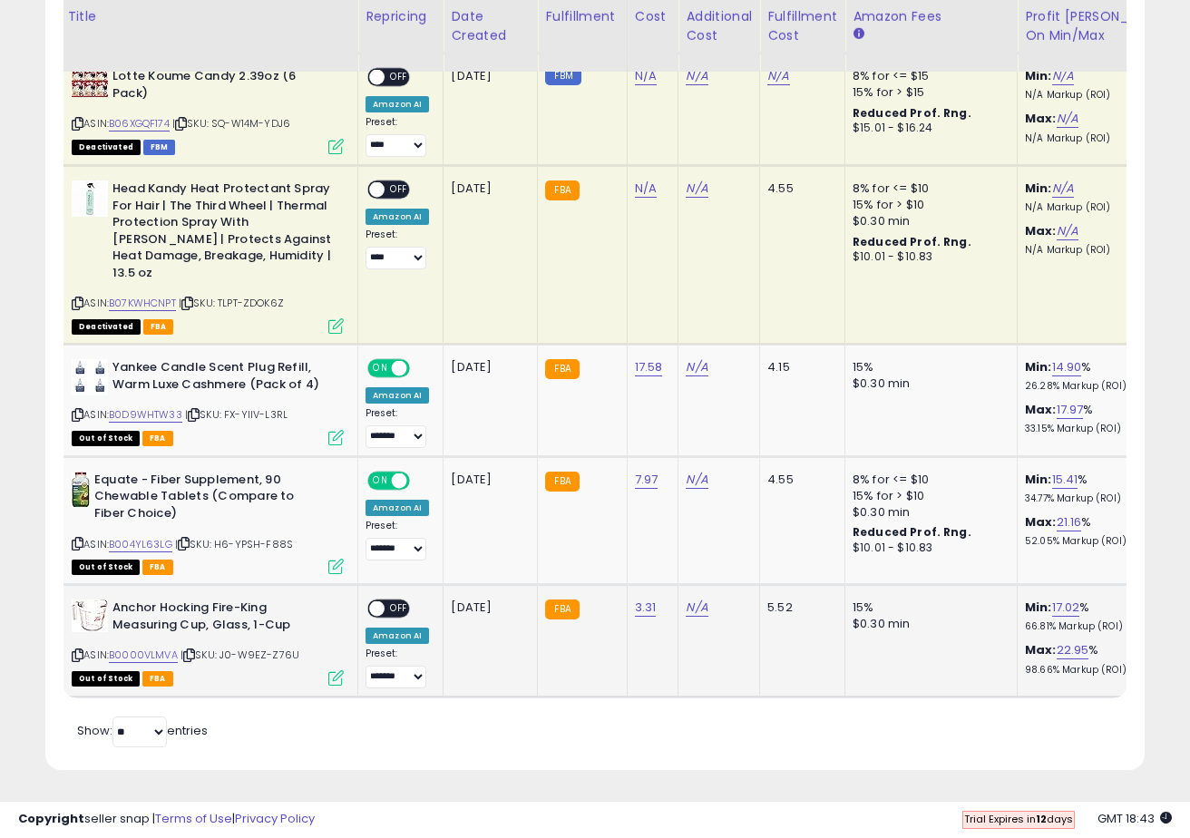
click at [394, 609] on span "OFF" at bounding box center [398, 608] width 29 height 15
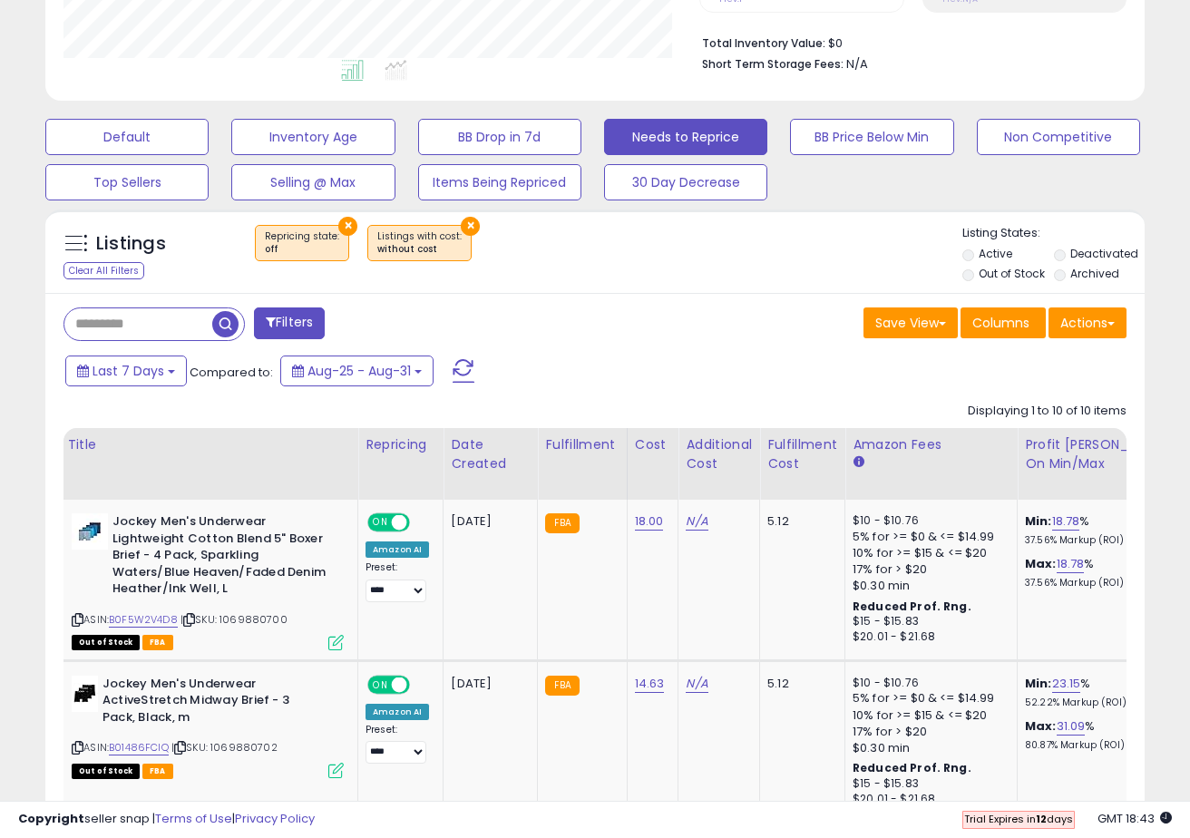
click at [461, 228] on button "×" at bounding box center [470, 226] width 19 height 19
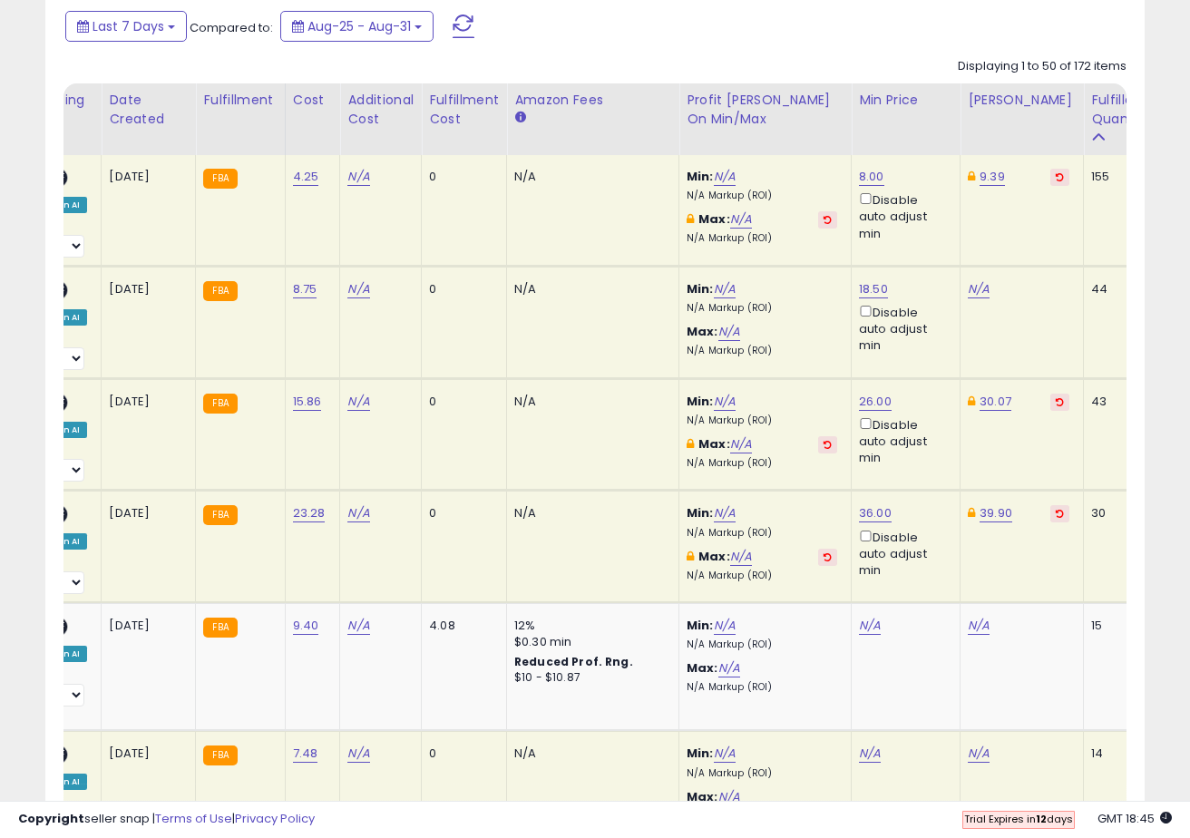
scroll to position [0, 415]
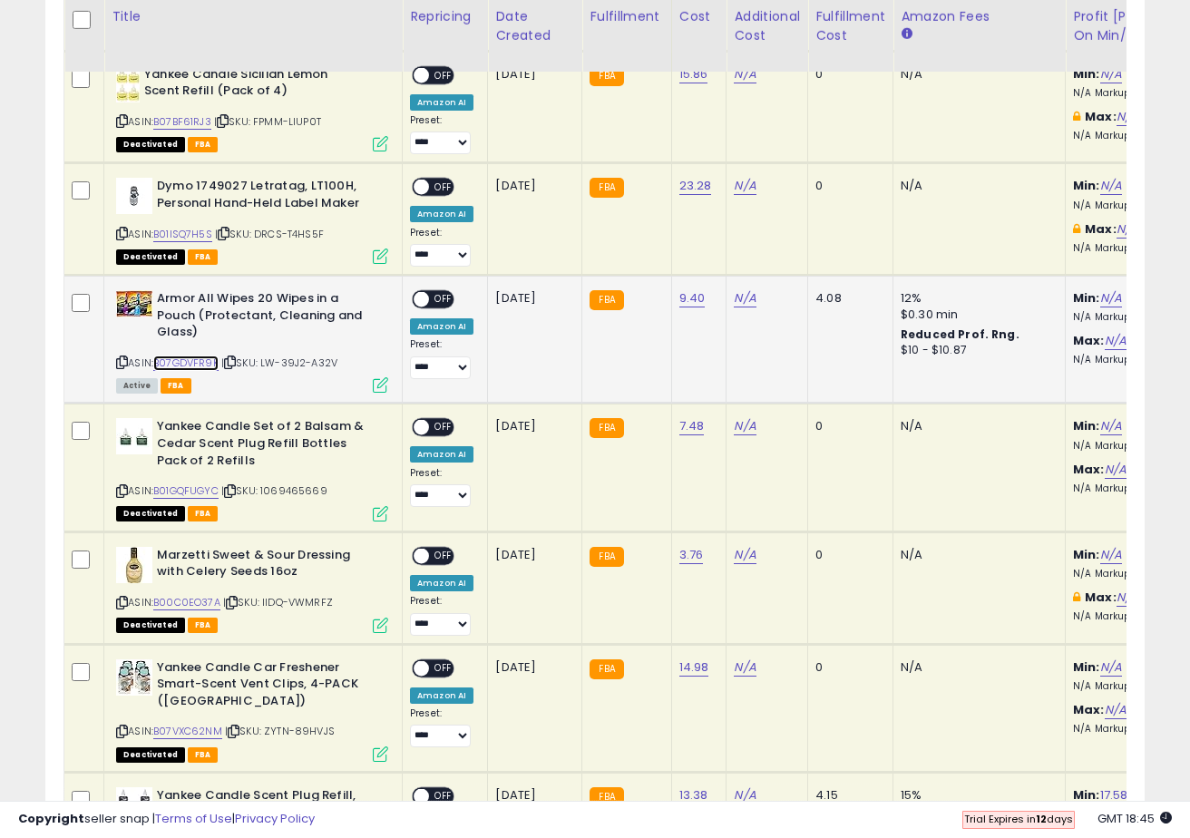
click at [185, 360] on link "B07GDVFR9K" at bounding box center [185, 362] width 65 height 15
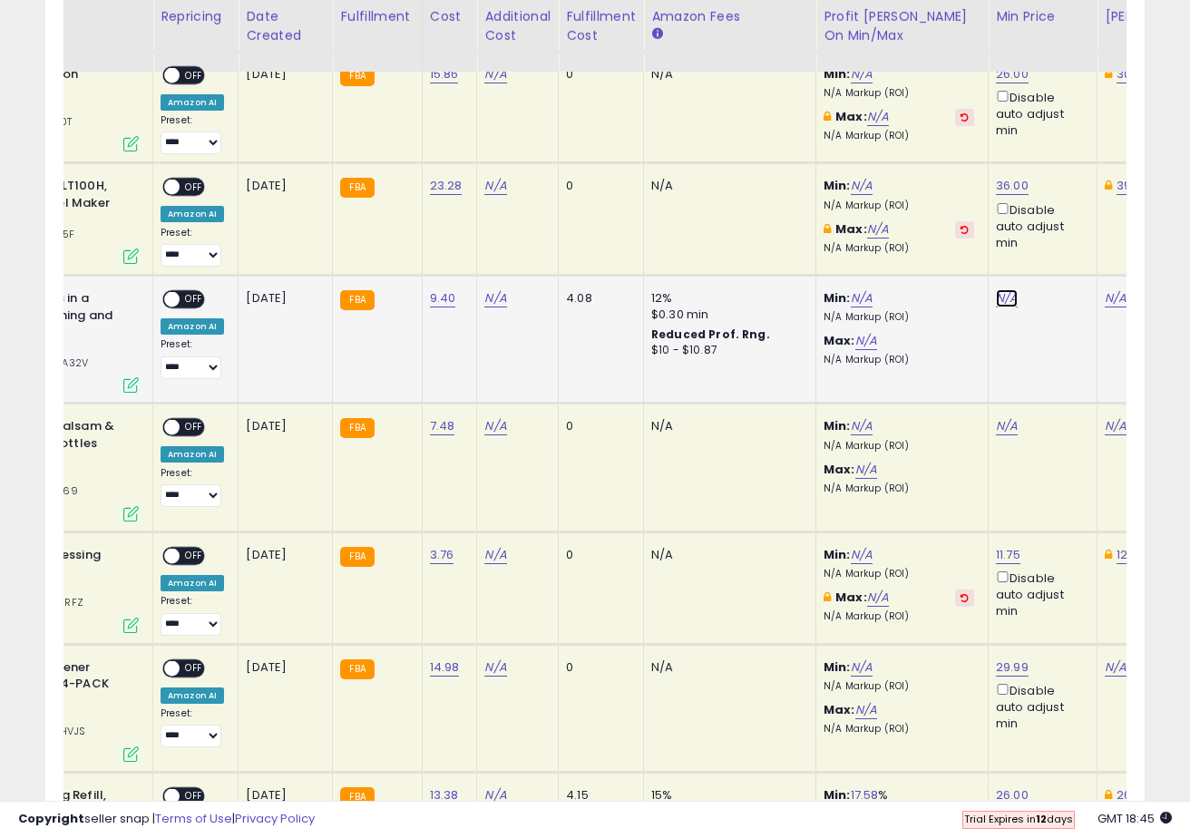
click at [998, 292] on link "N/A" at bounding box center [1007, 298] width 22 height 18
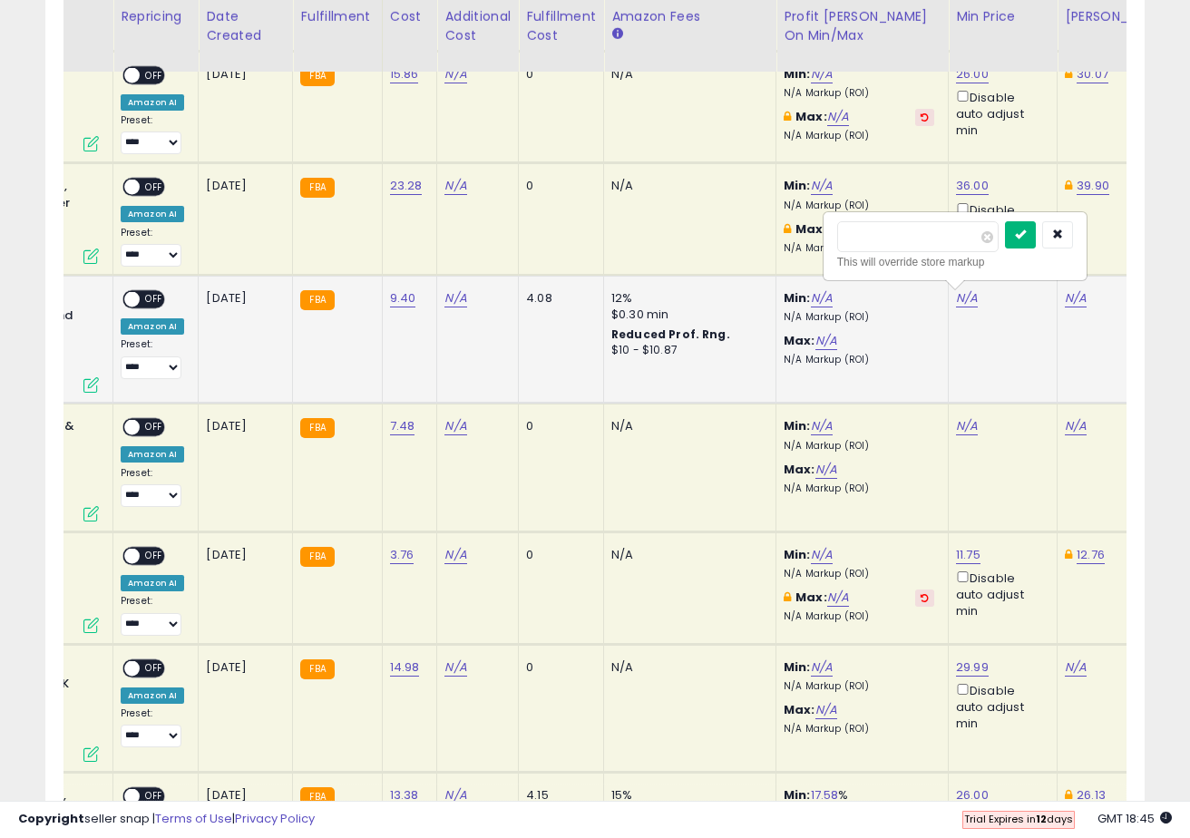
type input "**"
click at [1036, 241] on button "submit" at bounding box center [1020, 234] width 31 height 27
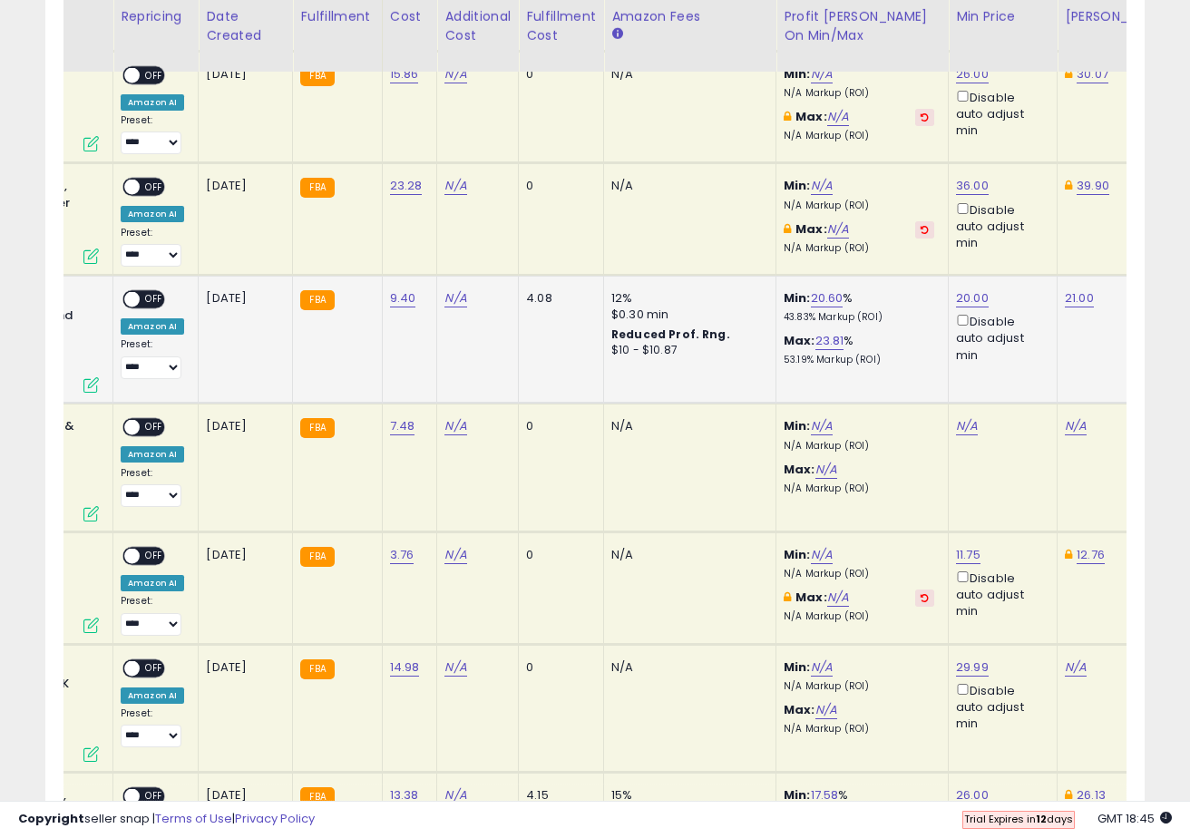
click at [141, 302] on span "OFF" at bounding box center [154, 299] width 29 height 15
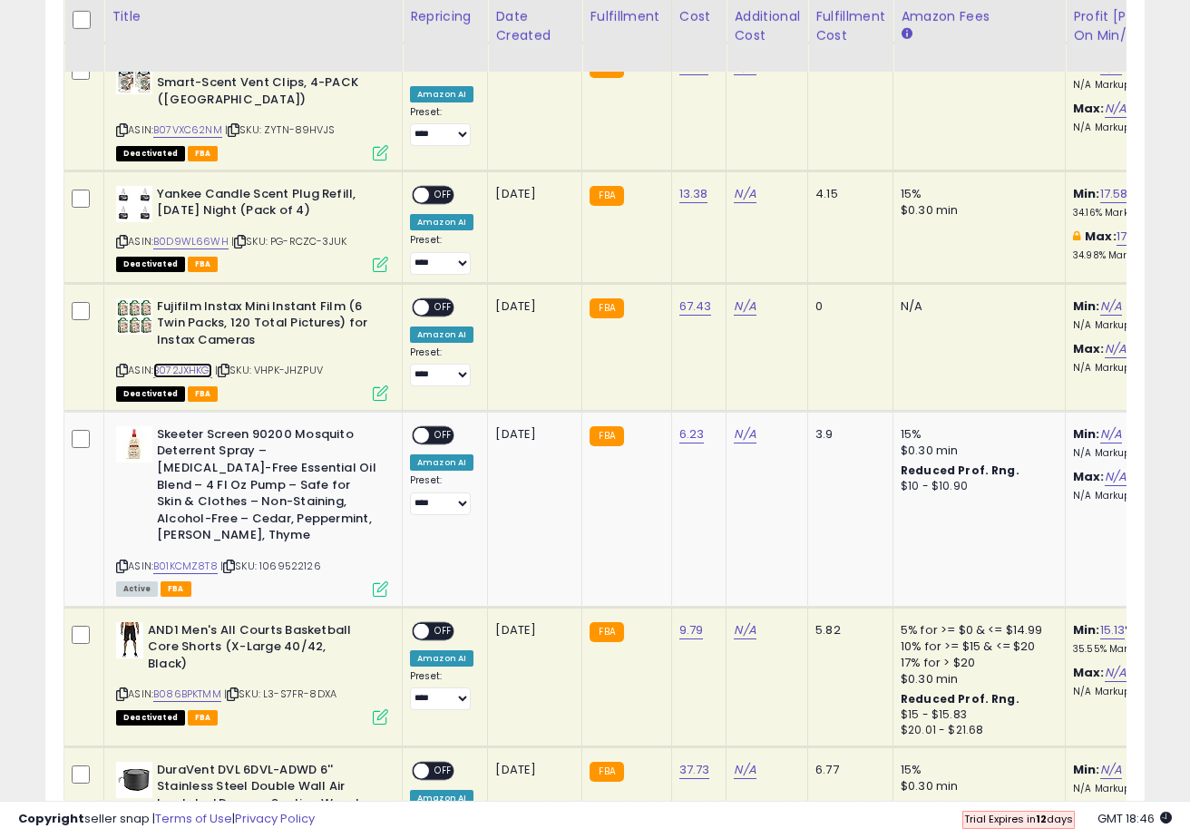
click at [195, 370] on link "B072JXHKG1" at bounding box center [182, 370] width 59 height 15
click at [122, 367] on icon at bounding box center [122, 370] width 12 height 10
click at [119, 372] on icon at bounding box center [122, 370] width 12 height 10
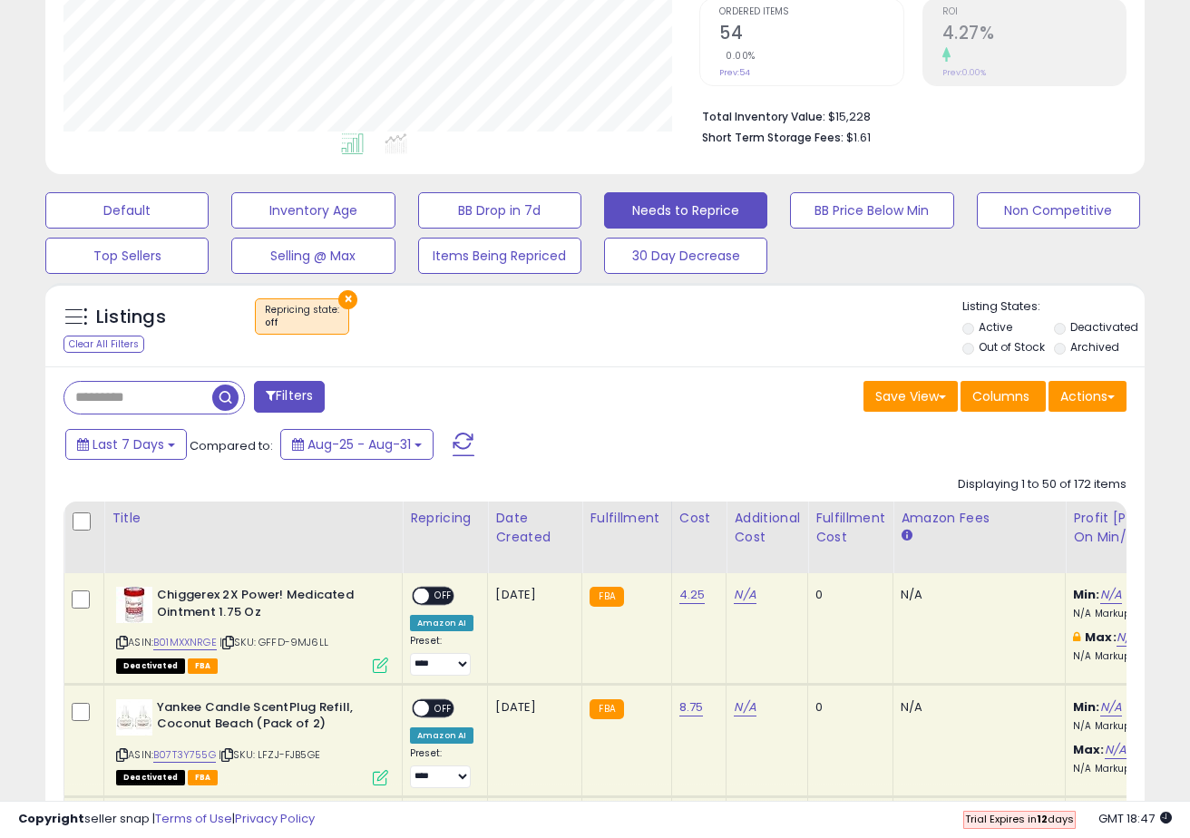
click at [299, 387] on button "Filters" at bounding box center [289, 397] width 71 height 32
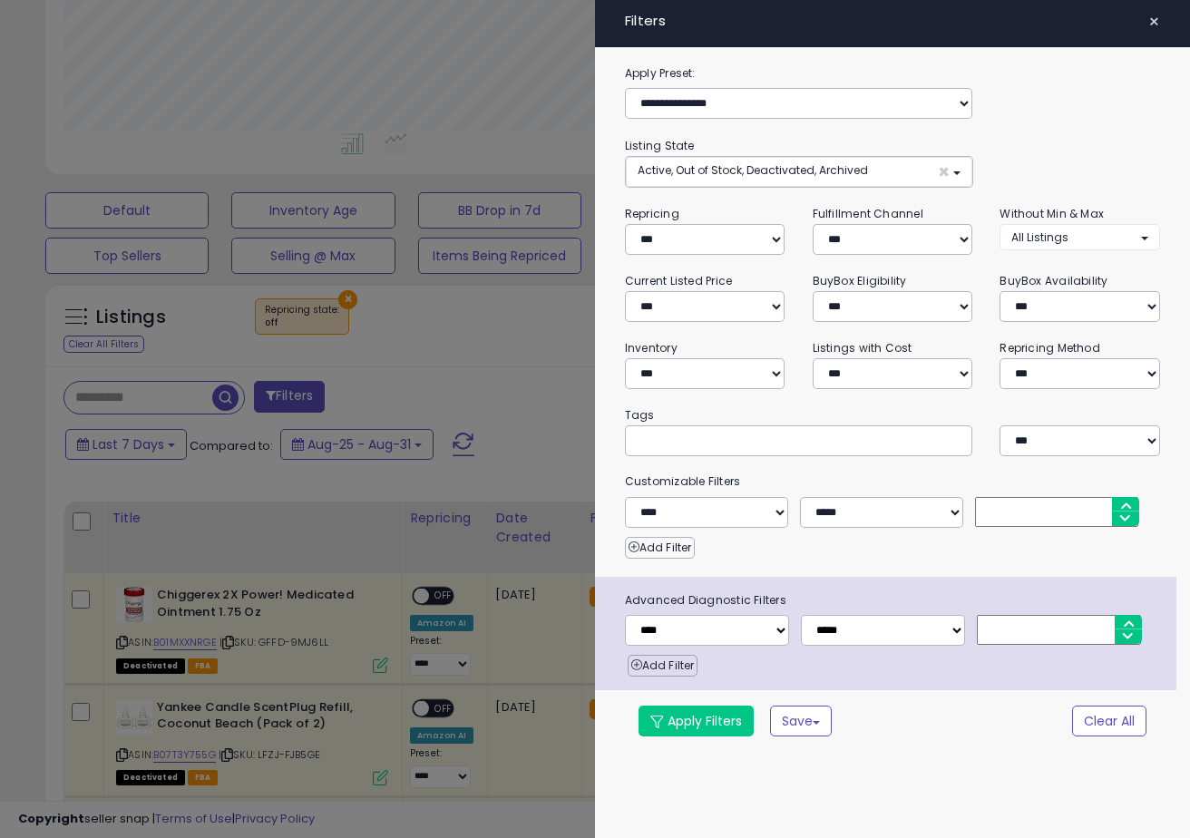
click at [1153, 28] on span "×" at bounding box center [1154, 21] width 12 height 25
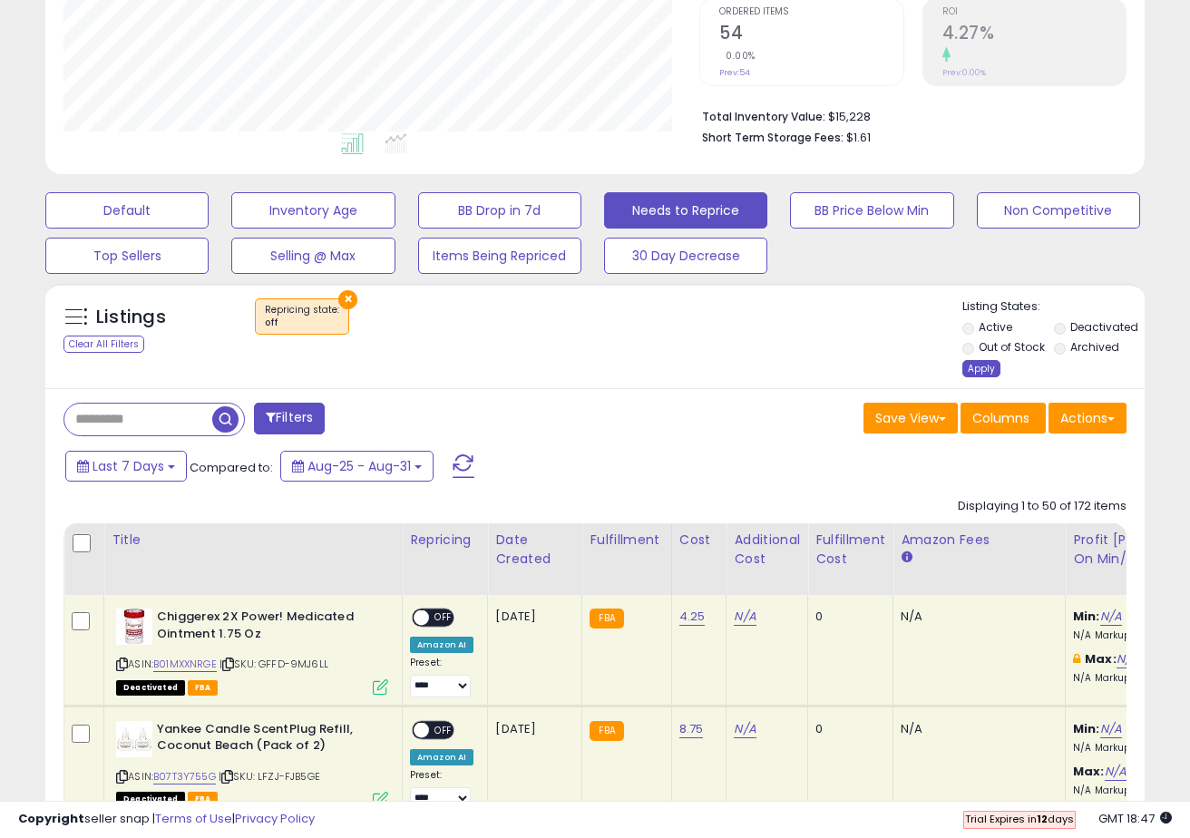
click at [980, 364] on div "Apply" at bounding box center [981, 368] width 38 height 17
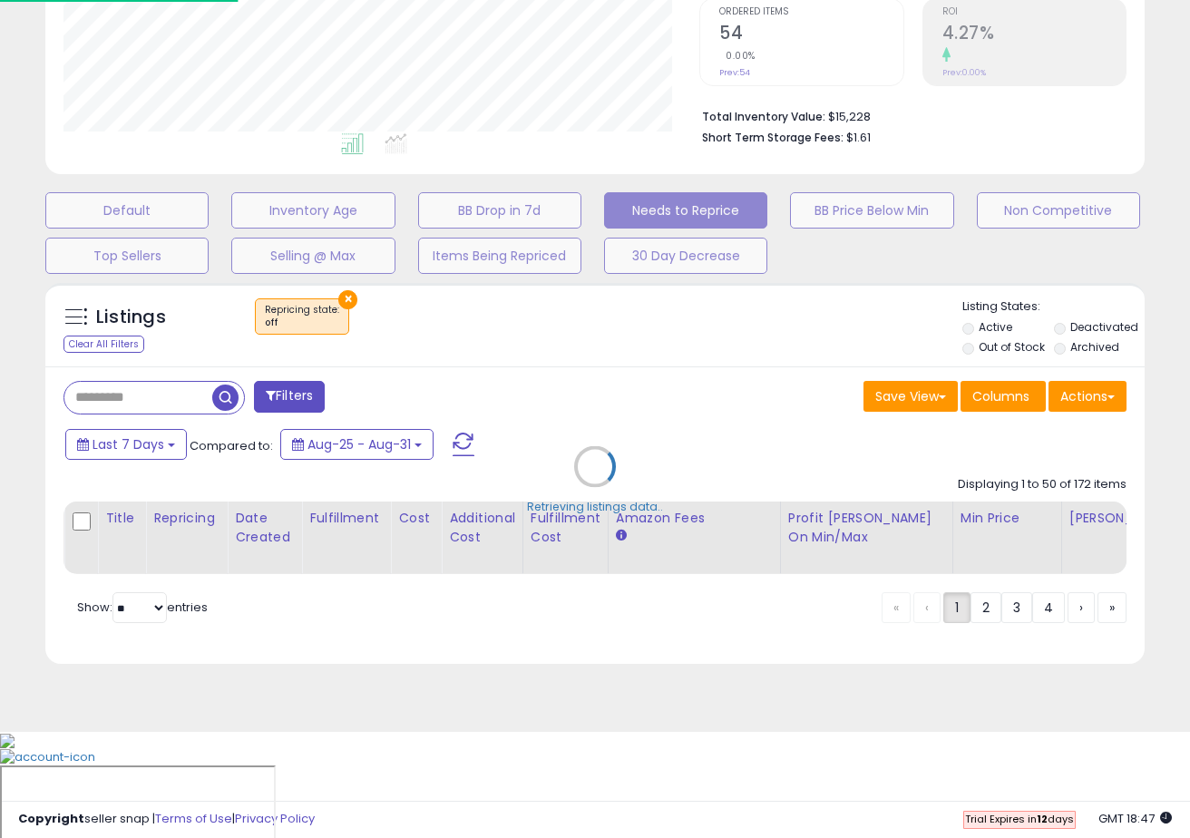
scroll to position [273, 0]
